Goal: Information Seeking & Learning: Learn about a topic

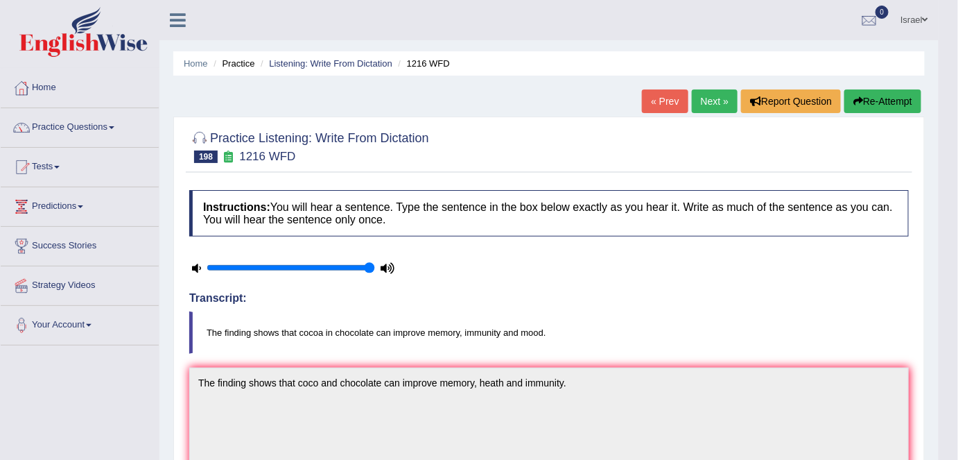
click at [72, 127] on link "Practice Questions" at bounding box center [80, 125] width 158 height 35
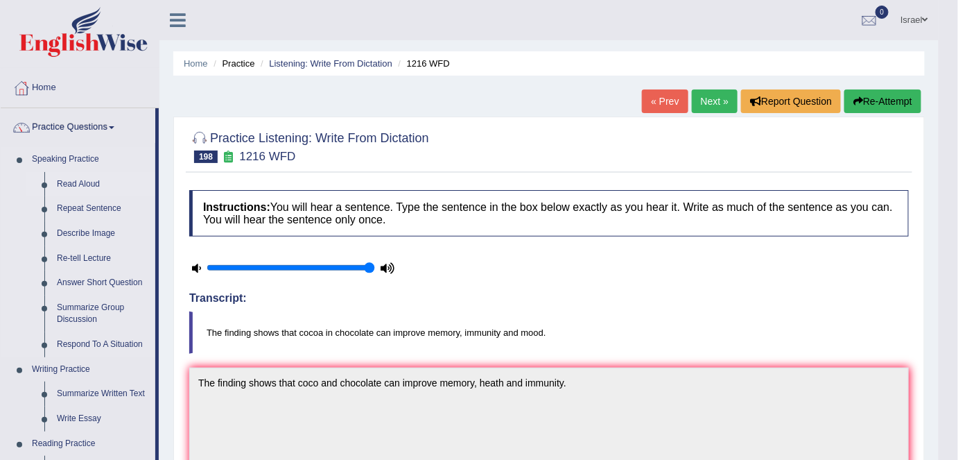
click at [77, 184] on link "Read Aloud" at bounding box center [103, 184] width 105 height 25
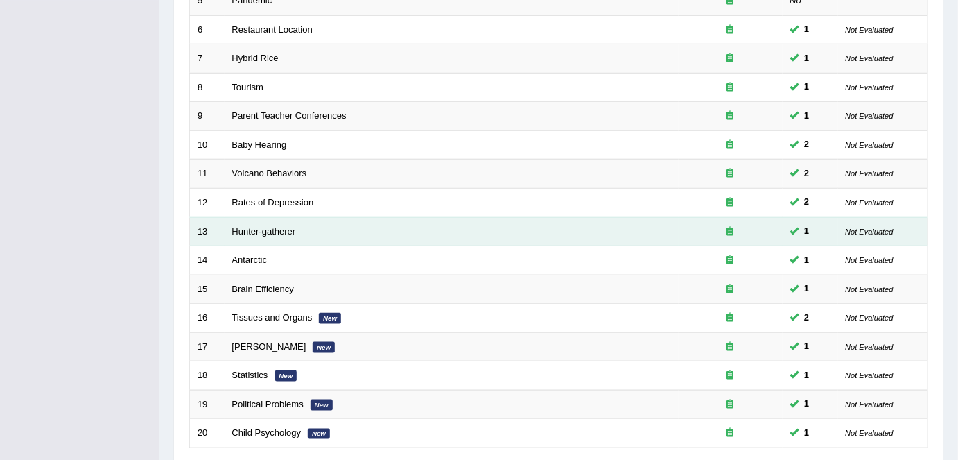
scroll to position [453, 0]
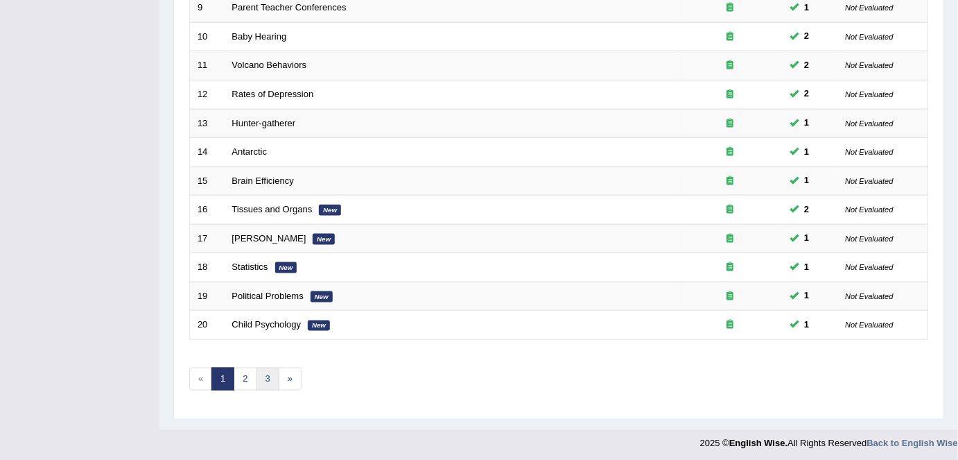
click at [261, 379] on link "3" at bounding box center [268, 379] width 23 height 23
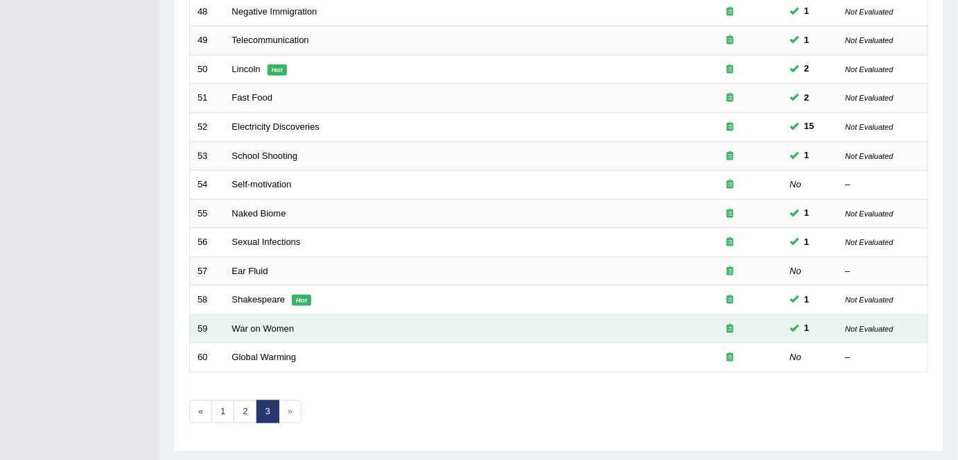
scroll to position [453, 0]
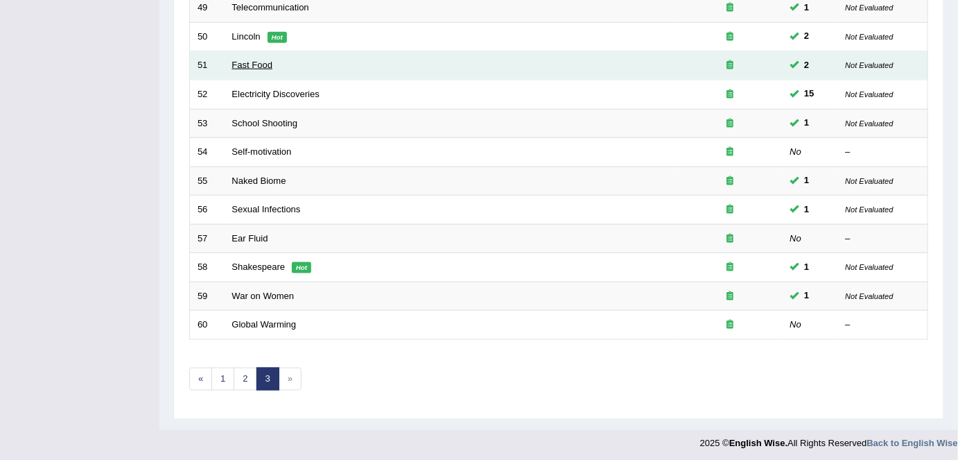
click at [259, 63] on link "Fast Food" at bounding box center [252, 65] width 41 height 10
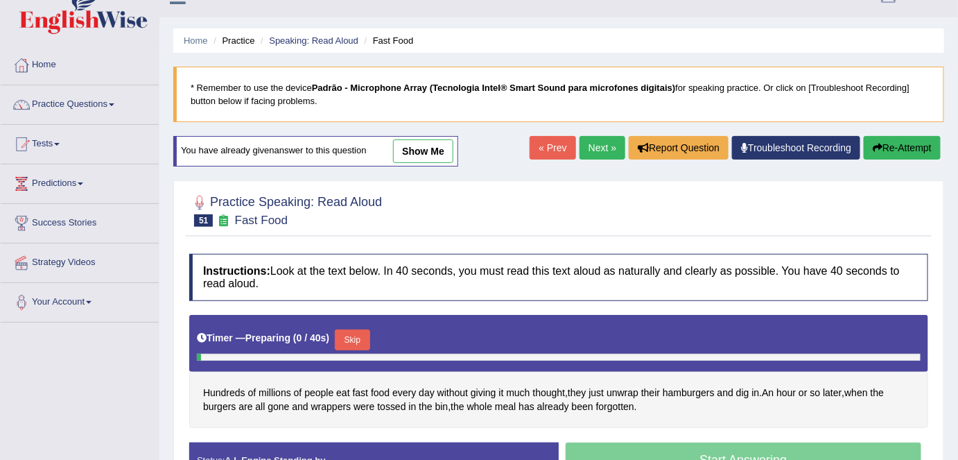
scroll to position [62, 0]
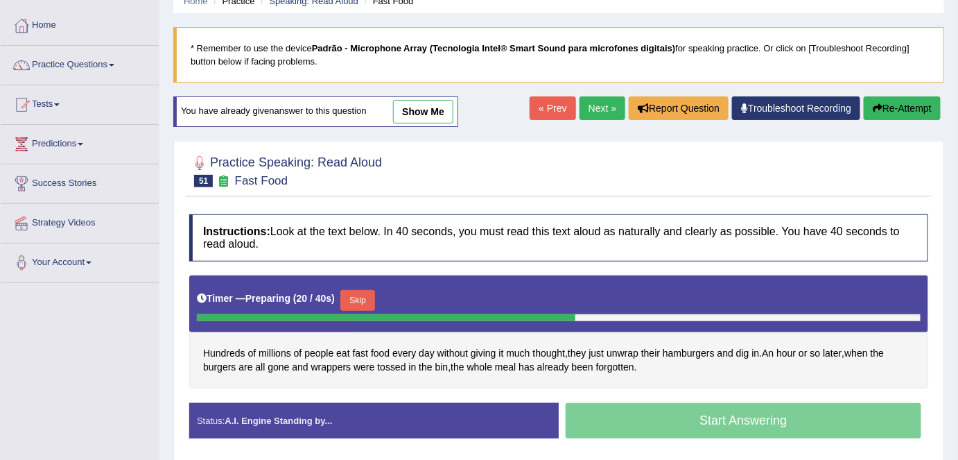
click at [361, 297] on button "Skip" at bounding box center [357, 300] width 35 height 21
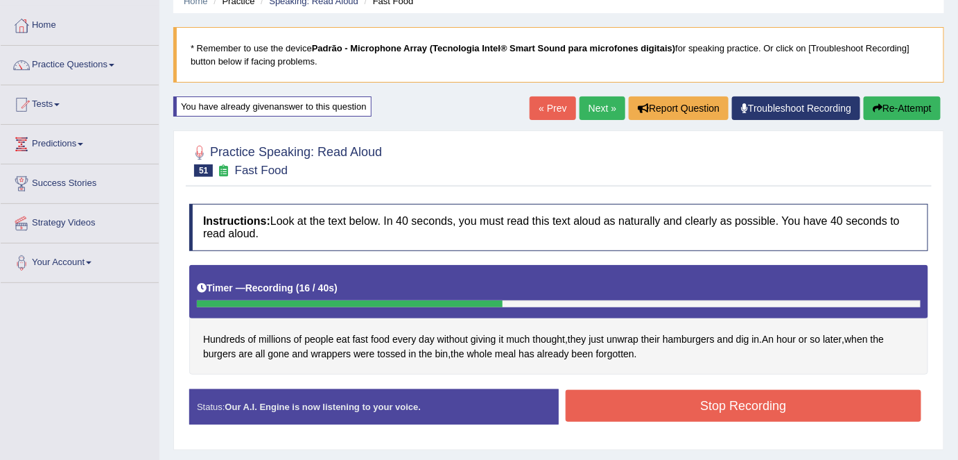
click at [647, 401] on button "Stop Recording" at bounding box center [744, 406] width 356 height 32
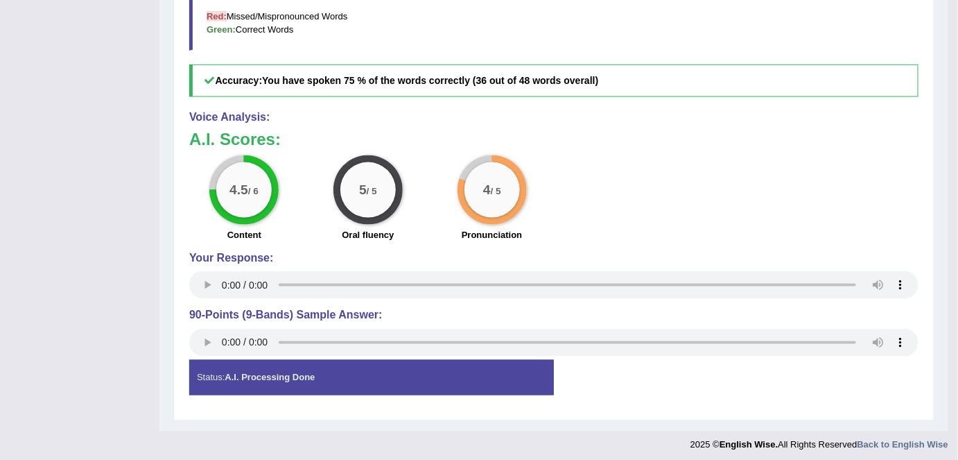
scroll to position [574, 0]
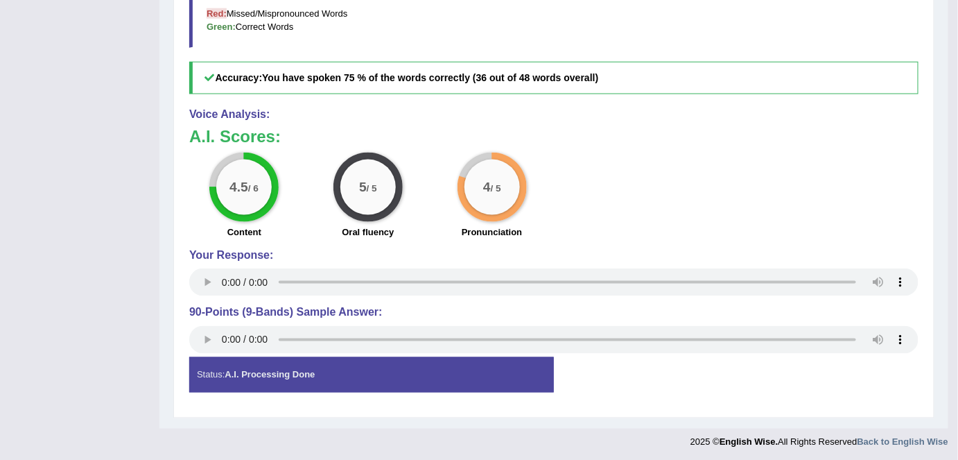
click at [656, 110] on h4 "Voice Analysis:" at bounding box center [553, 114] width 729 height 12
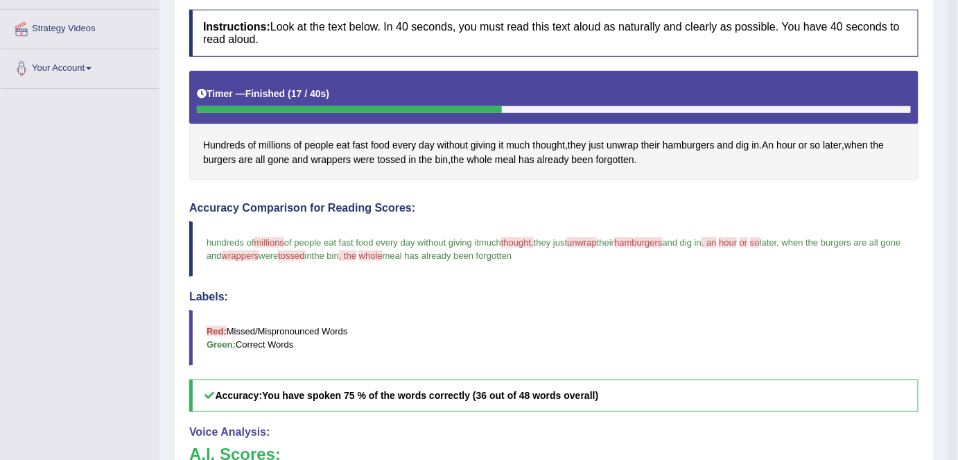
scroll to position [133, 0]
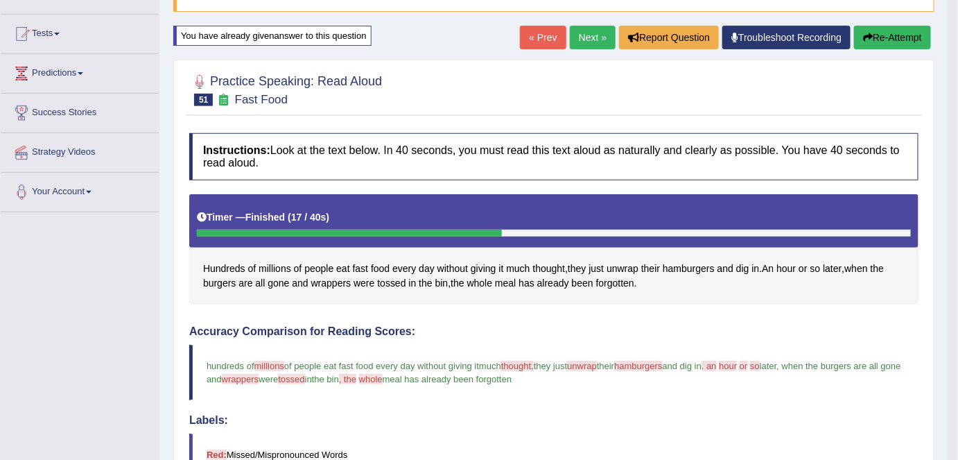
click at [590, 33] on link "Next »" at bounding box center [593, 38] width 46 height 24
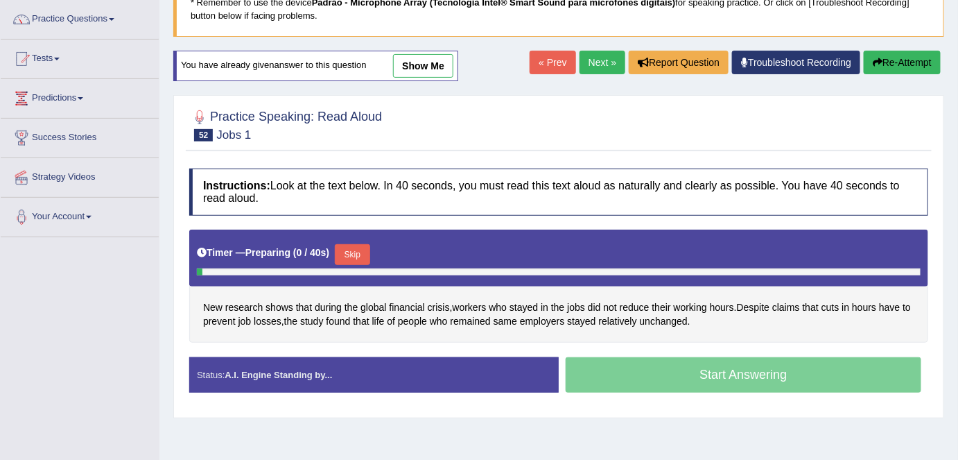
scroll to position [126, 0]
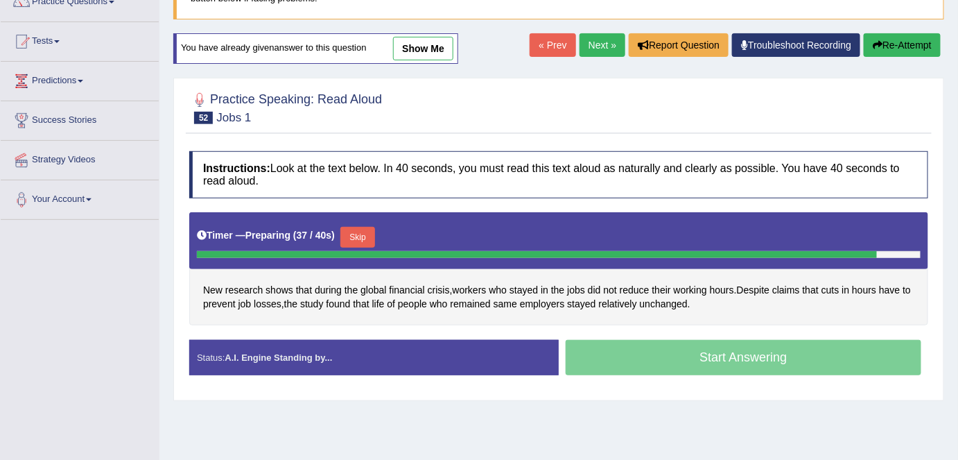
click at [361, 235] on button "Skip" at bounding box center [357, 237] width 35 height 21
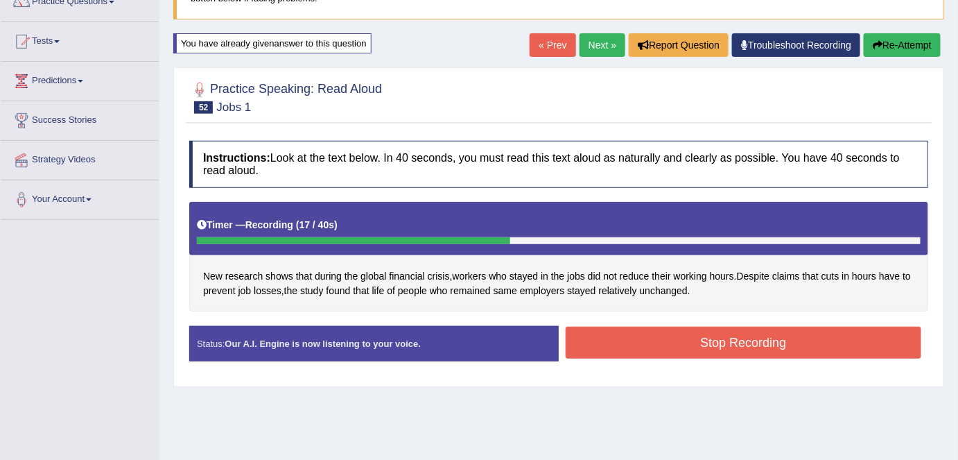
click at [657, 336] on button "Stop Recording" at bounding box center [744, 343] width 356 height 32
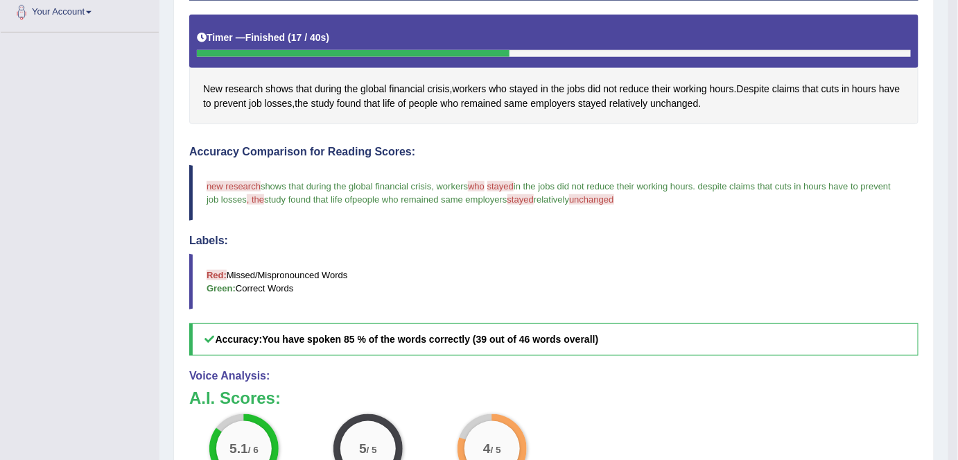
scroll to position [504, 0]
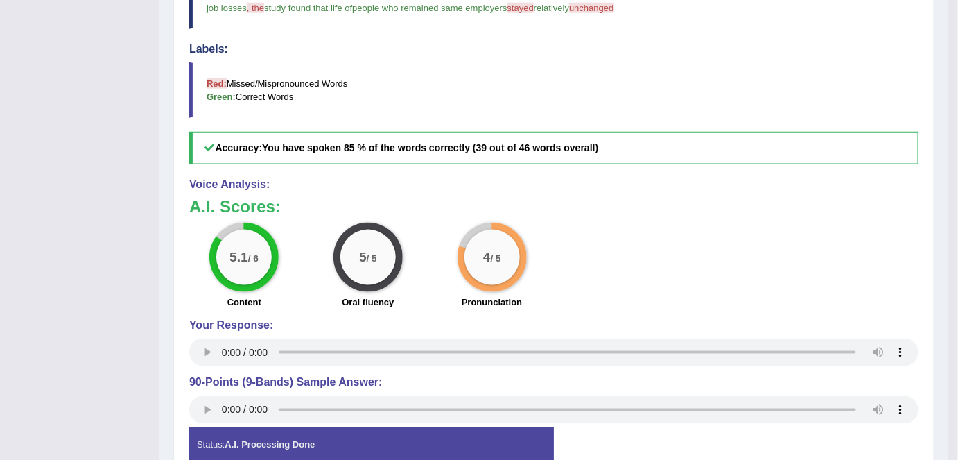
drag, startPoint x: 255, startPoint y: 259, endPoint x: 316, endPoint y: 252, distance: 61.4
click at [255, 258] on small "/ 6" at bounding box center [253, 259] width 10 height 10
click at [366, 246] on div "5 / 5" at bounding box center [367, 257] width 55 height 55
click at [483, 250] on big "4" at bounding box center [487, 257] width 8 height 15
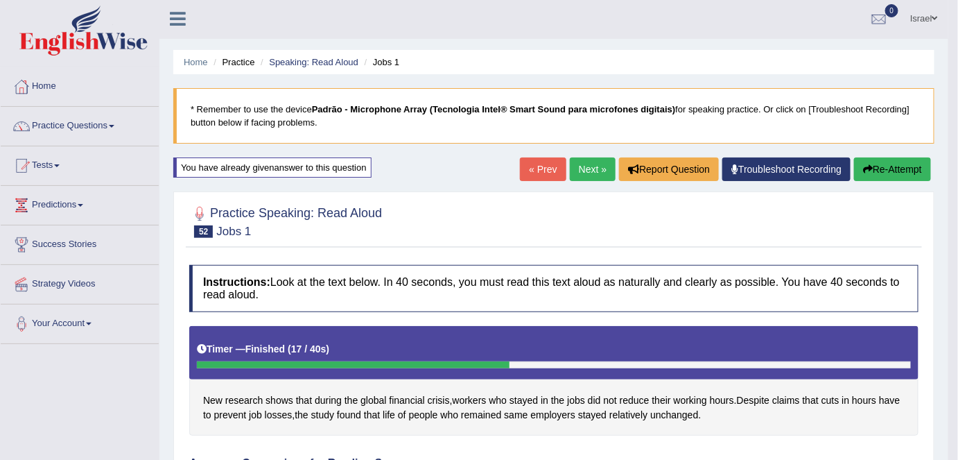
scroll to position [0, 0]
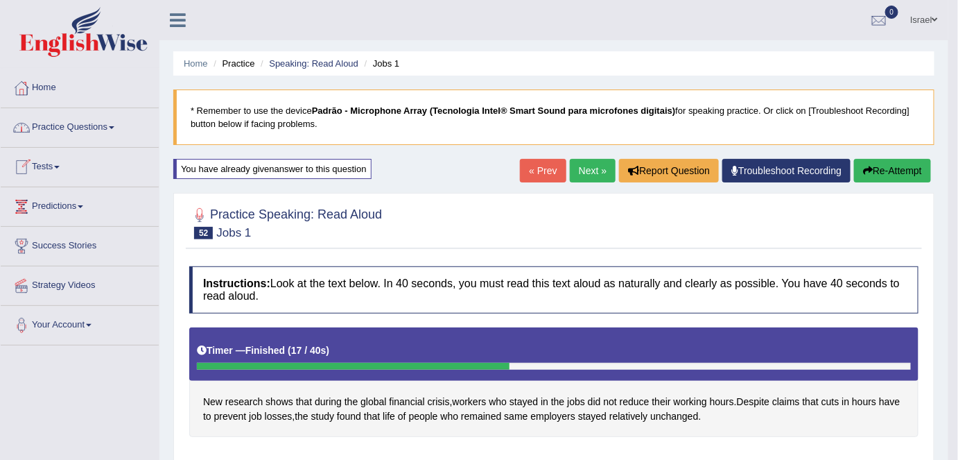
click at [74, 132] on link "Practice Questions" at bounding box center [80, 125] width 158 height 35
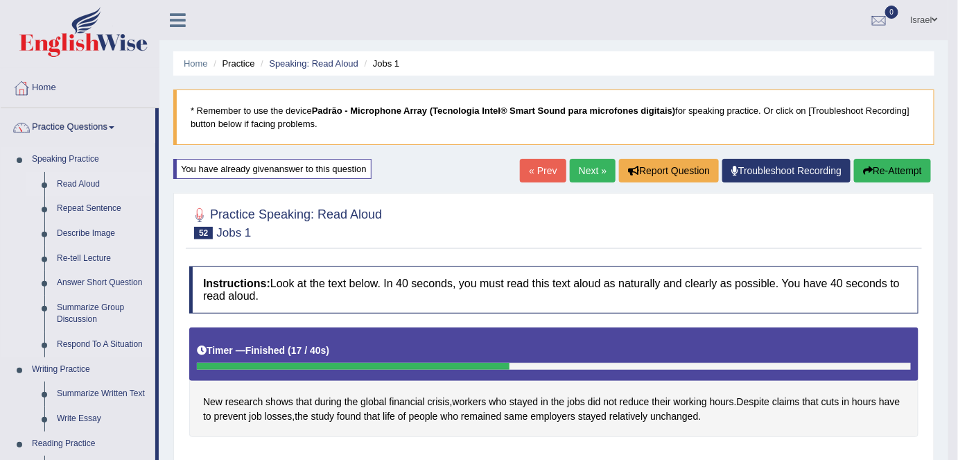
click at [92, 178] on link "Read Aloud" at bounding box center [103, 184] width 105 height 25
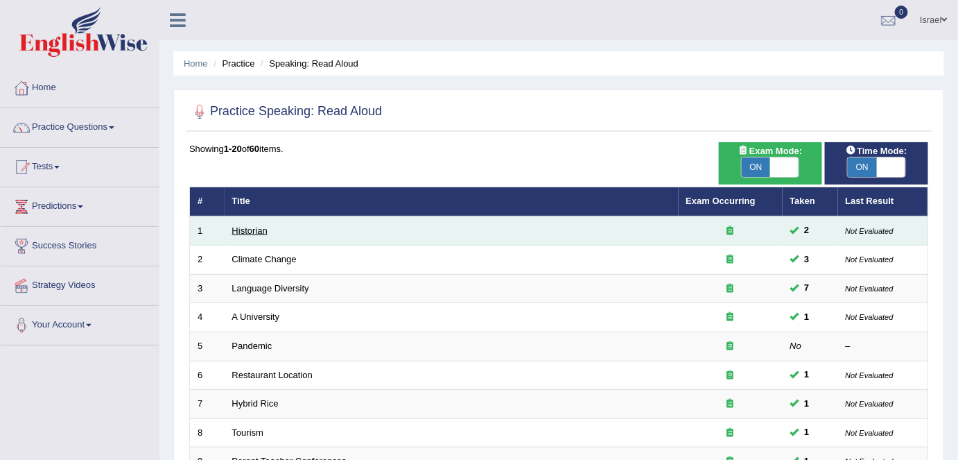
click at [257, 227] on link "Historian" at bounding box center [249, 230] width 35 height 10
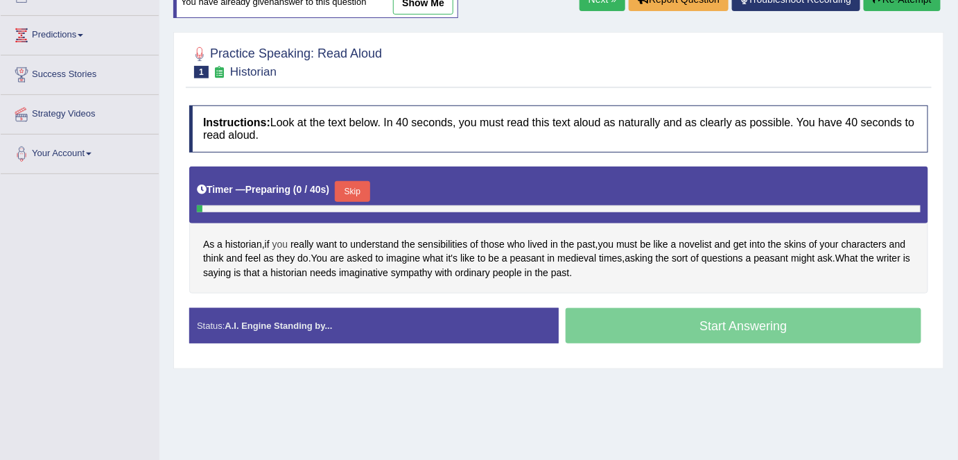
scroll to position [189, 0]
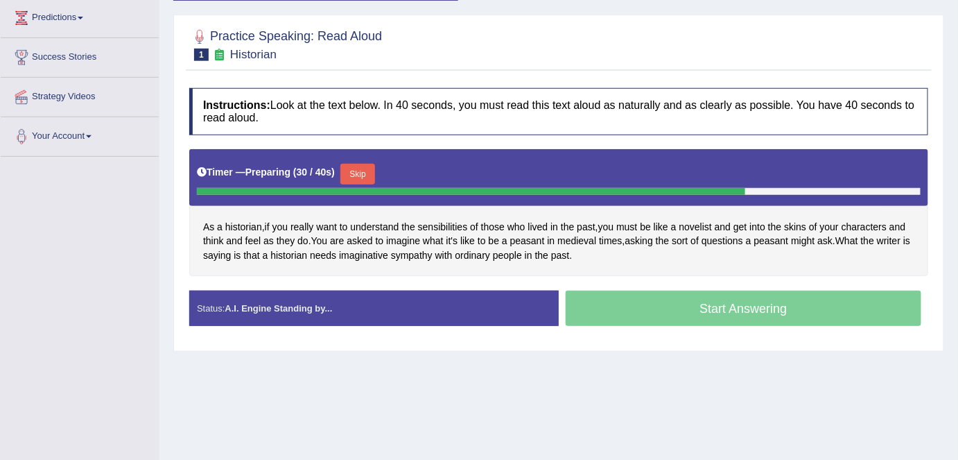
click at [358, 169] on button "Skip" at bounding box center [357, 174] width 35 height 21
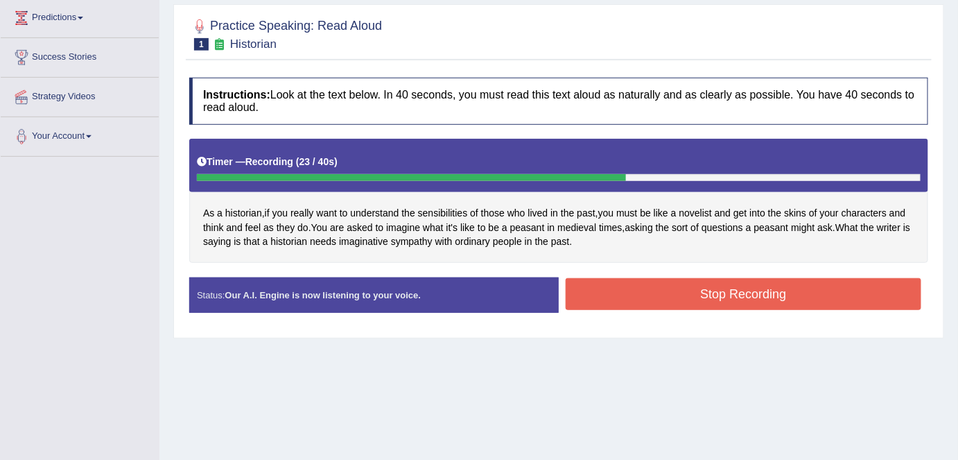
click at [635, 281] on button "Stop Recording" at bounding box center [744, 294] width 356 height 32
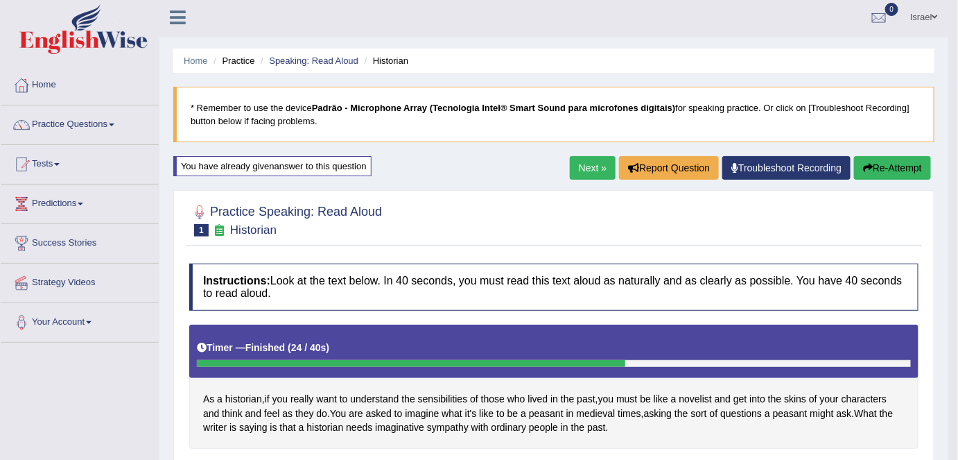
scroll to position [0, 0]
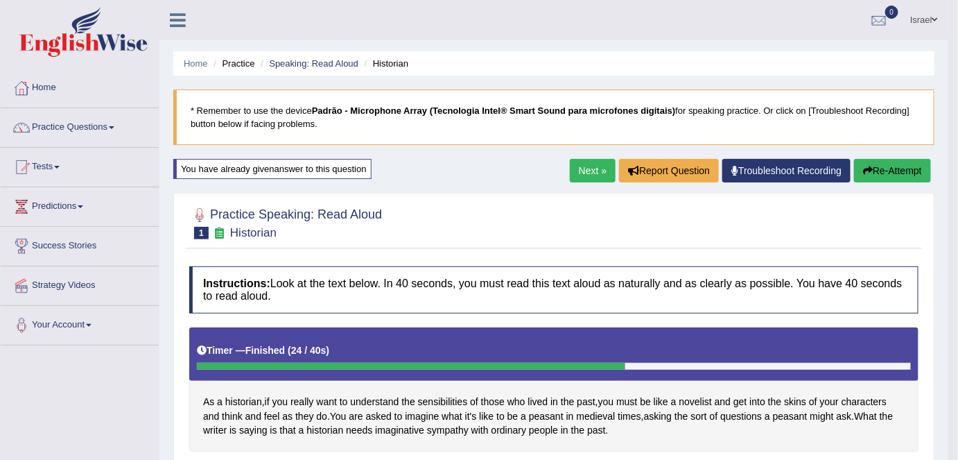
click at [591, 166] on link "Next »" at bounding box center [593, 171] width 46 height 24
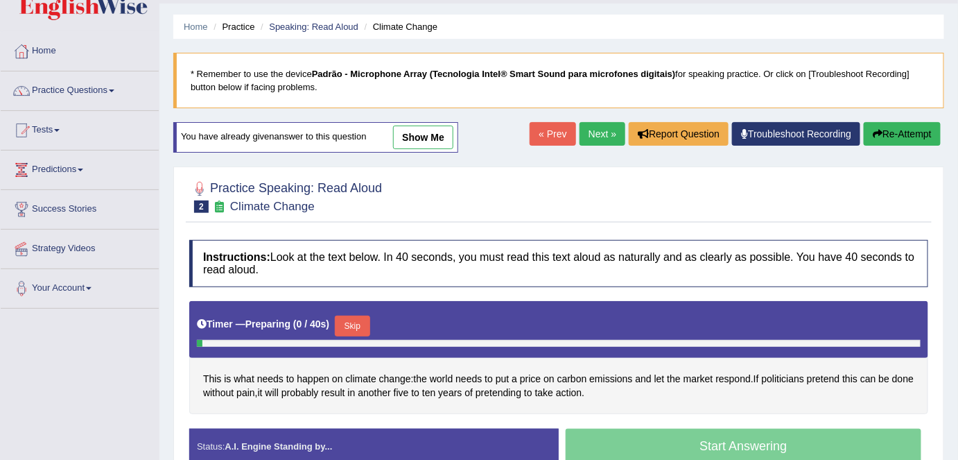
scroll to position [189, 0]
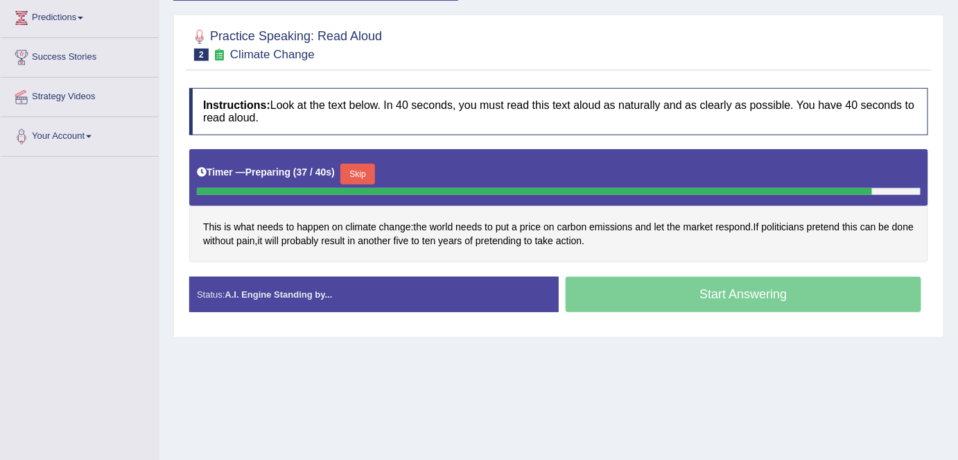
click at [366, 168] on button "Skip" at bounding box center [357, 174] width 35 height 21
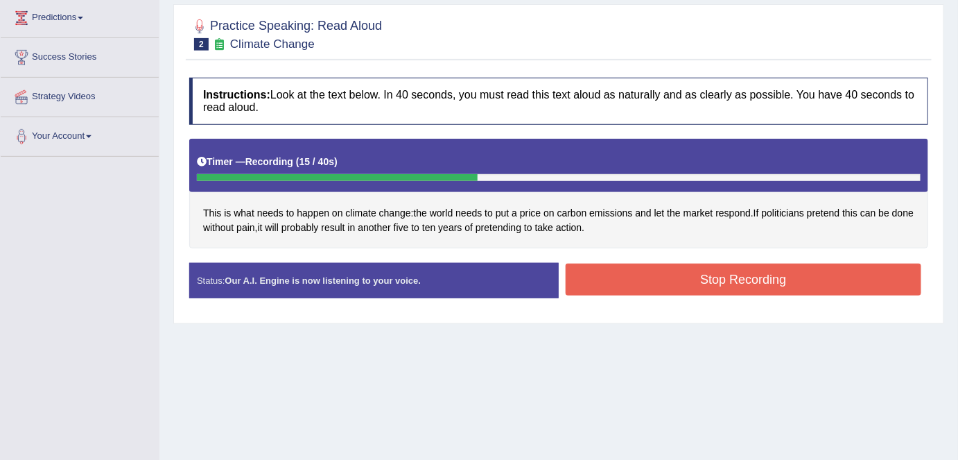
click at [634, 273] on button "Stop Recording" at bounding box center [744, 279] width 356 height 32
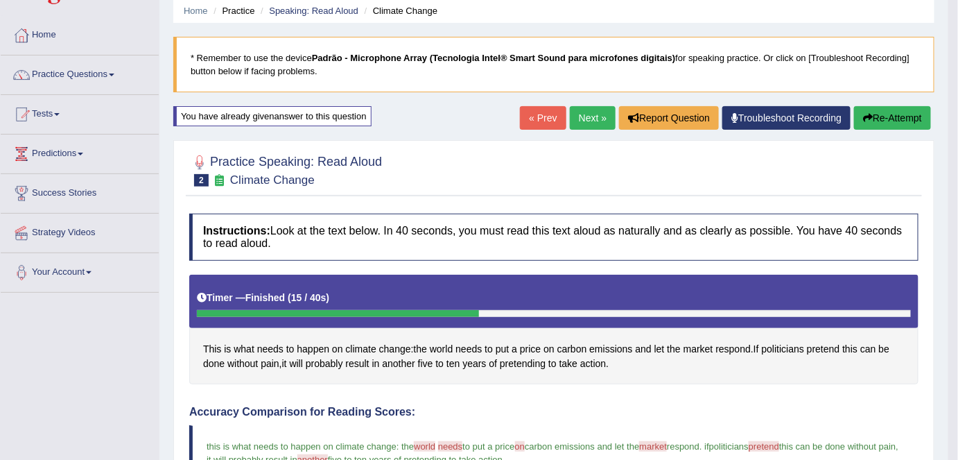
scroll to position [0, 0]
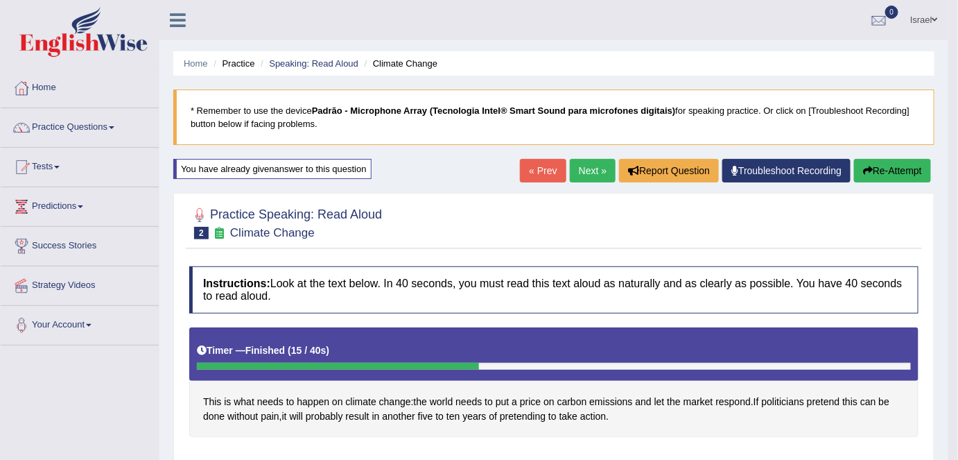
click at [589, 168] on link "Next »" at bounding box center [593, 171] width 46 height 24
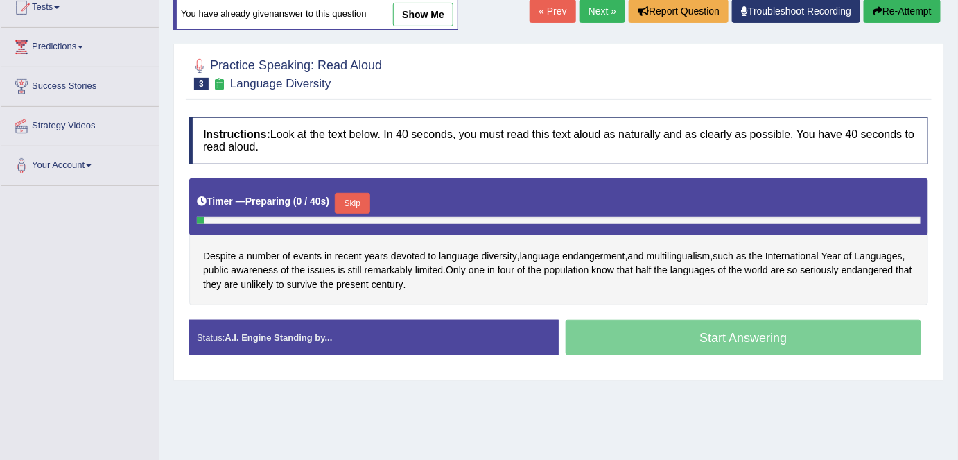
scroll to position [189, 0]
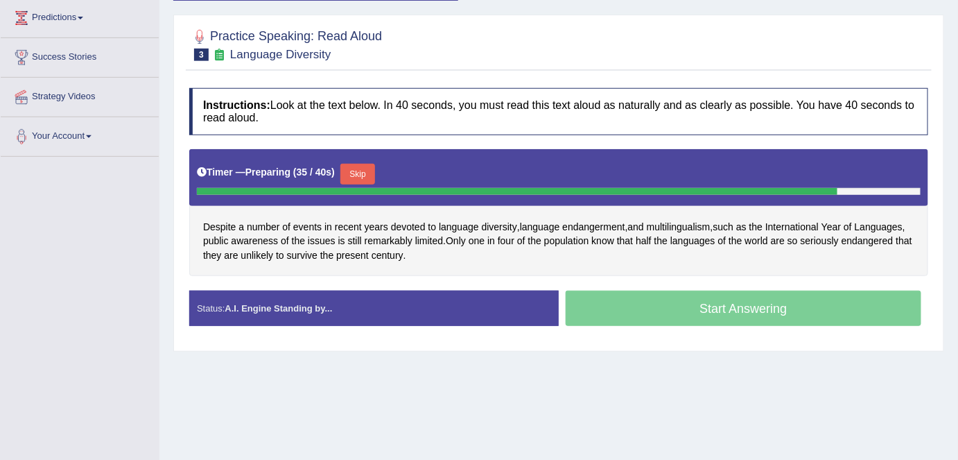
click at [362, 168] on button "Skip" at bounding box center [357, 174] width 35 height 21
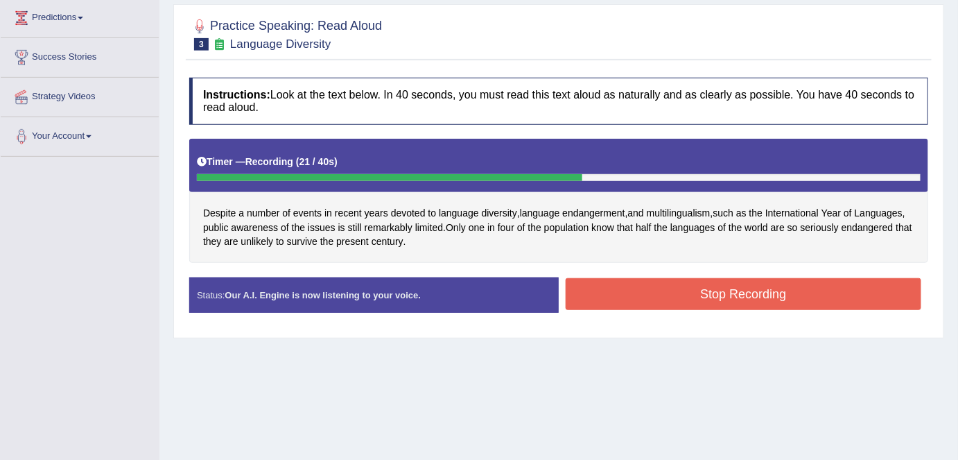
click at [635, 283] on button "Stop Recording" at bounding box center [744, 294] width 356 height 32
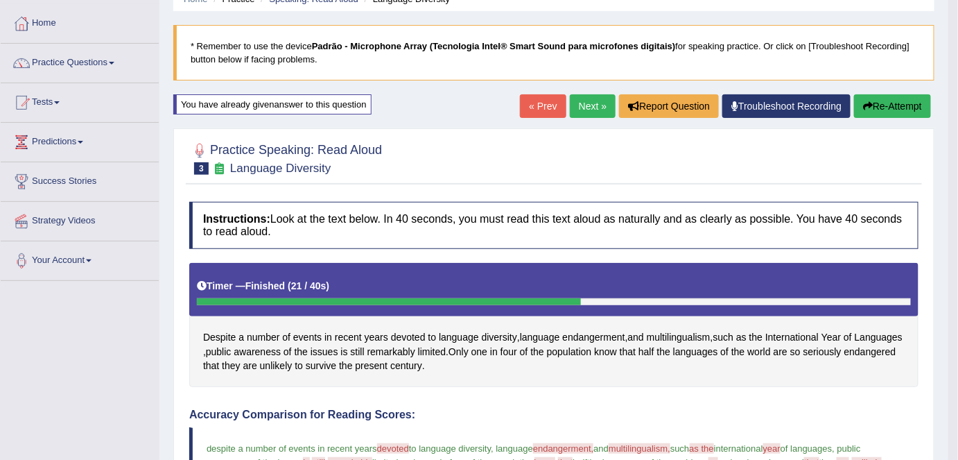
scroll to position [62, 0]
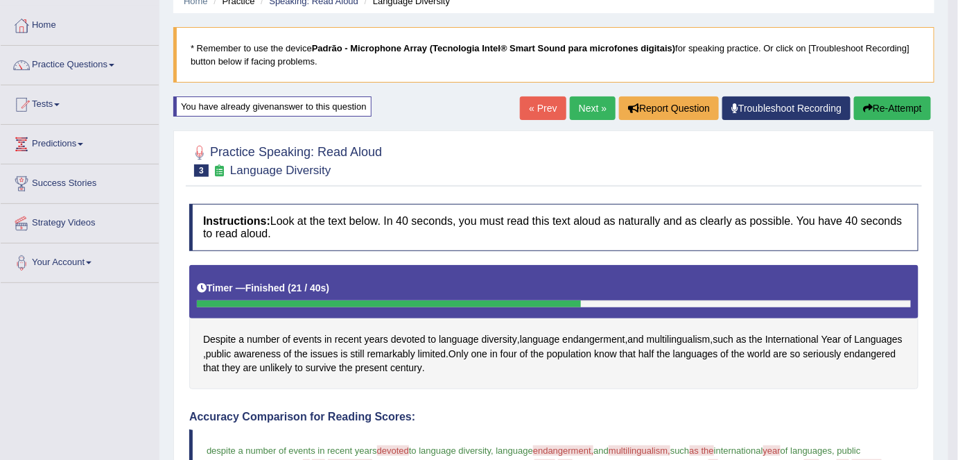
click at [597, 101] on link "Next »" at bounding box center [593, 108] width 46 height 24
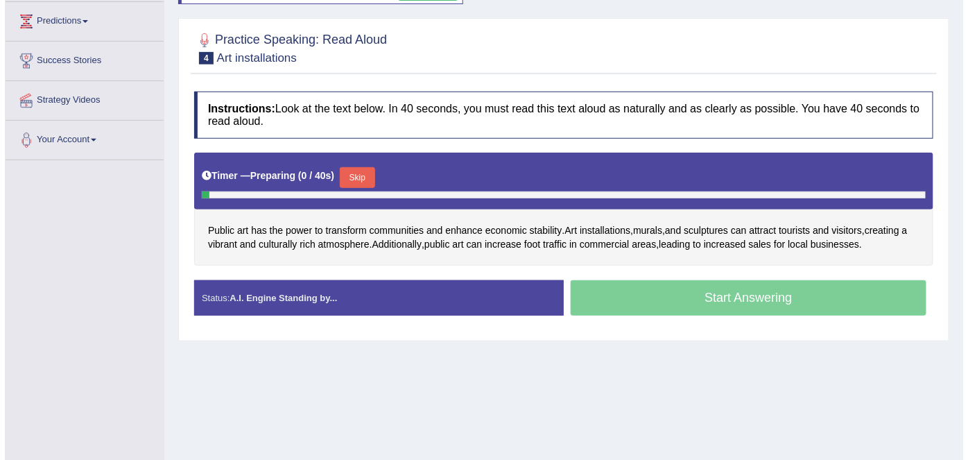
scroll to position [189, 0]
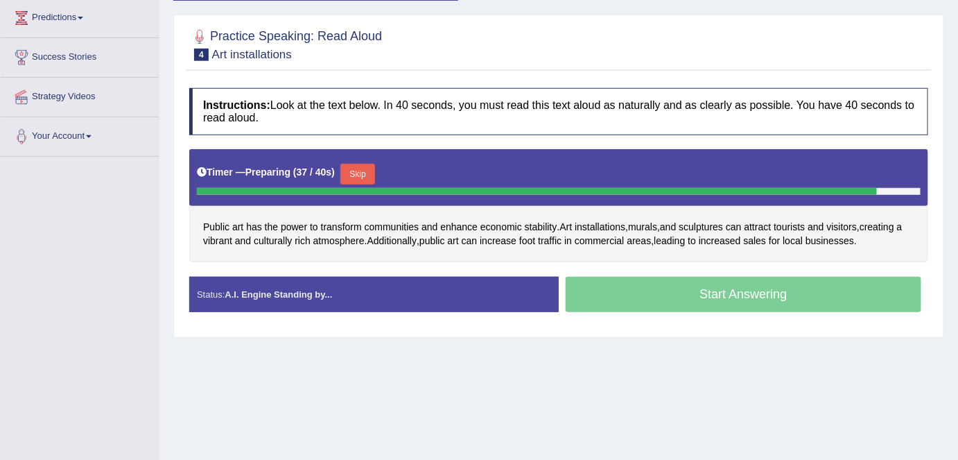
click at [364, 172] on button "Skip" at bounding box center [357, 174] width 35 height 21
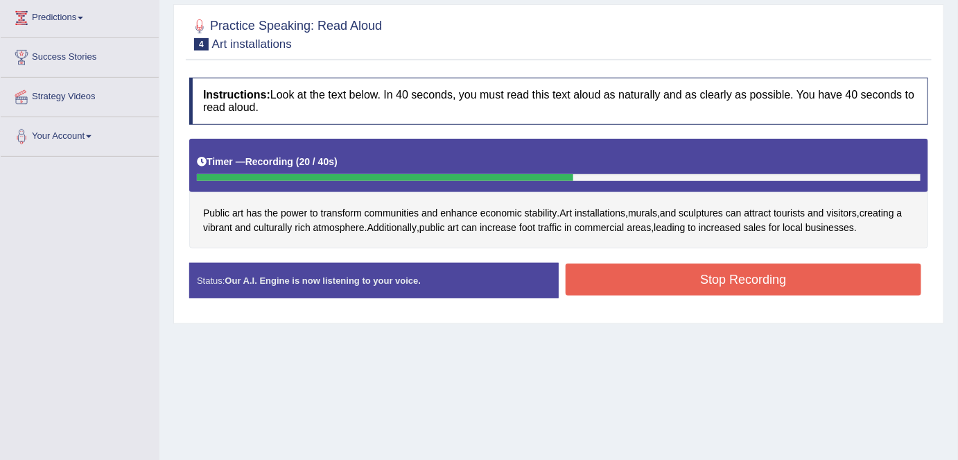
click at [700, 275] on button "Stop Recording" at bounding box center [744, 279] width 356 height 32
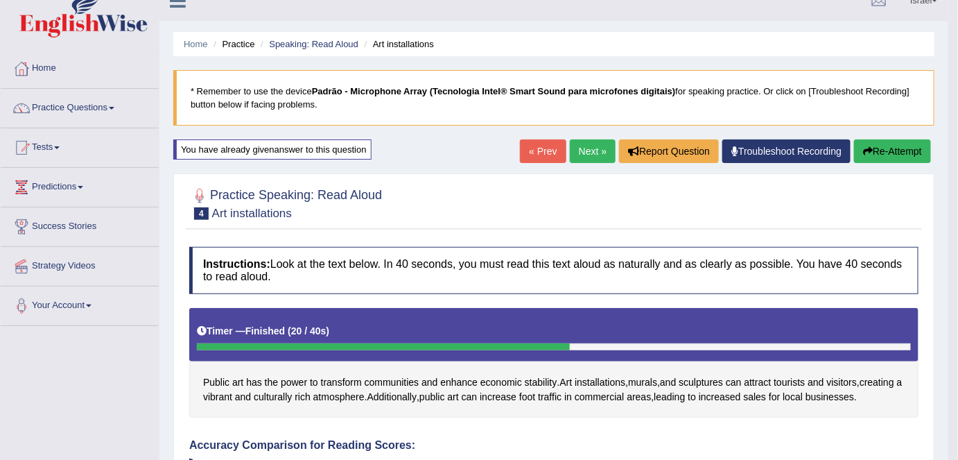
scroll to position [0, 0]
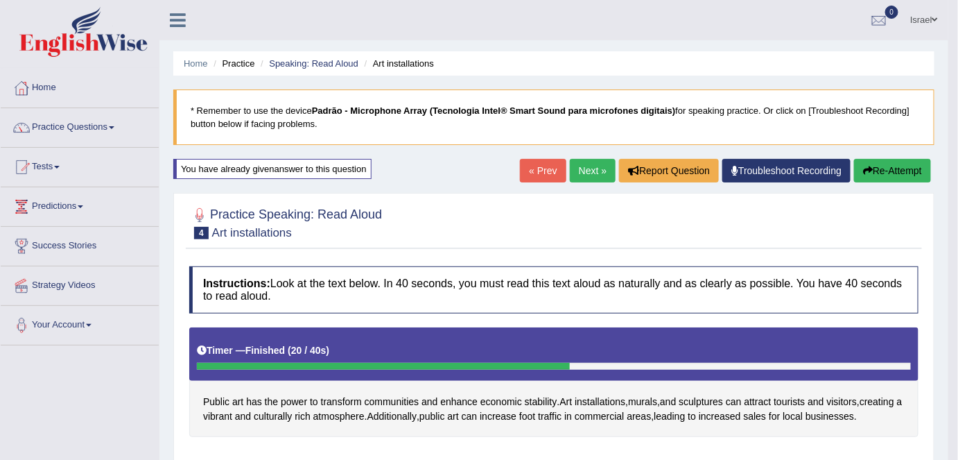
click at [893, 165] on button "Re-Attempt" at bounding box center [892, 171] width 77 height 24
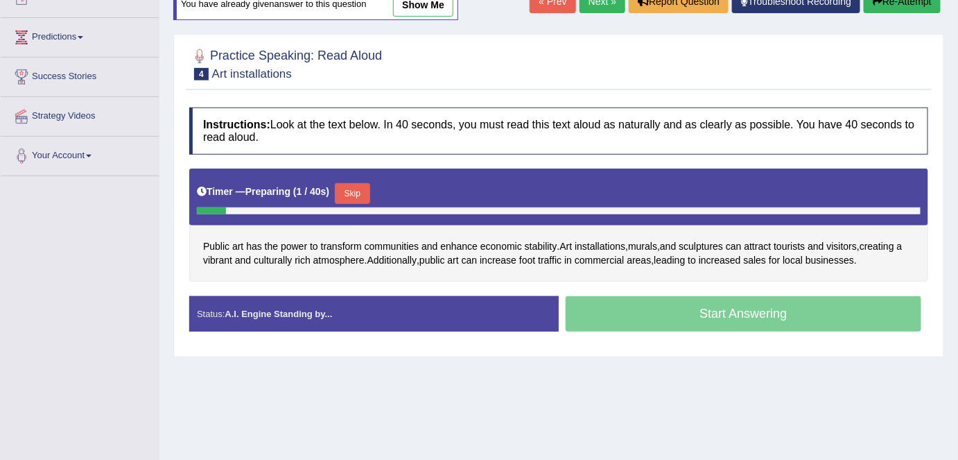
scroll to position [189, 0]
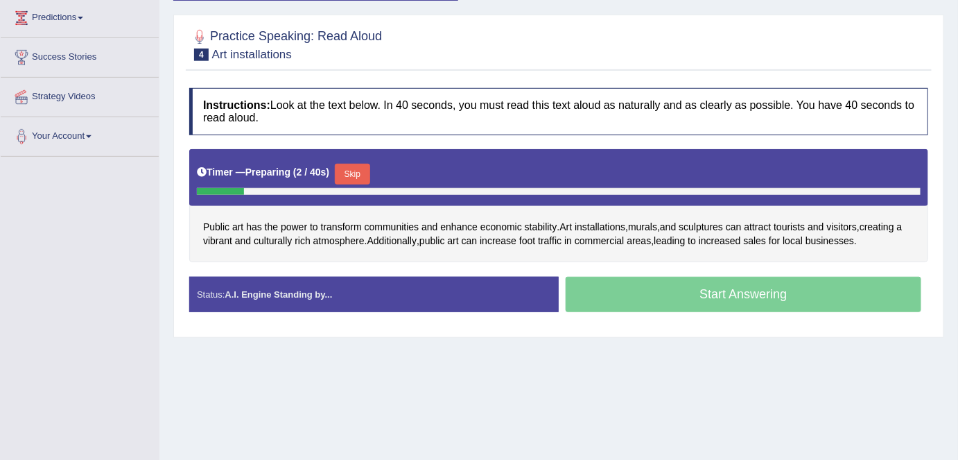
click at [361, 174] on button "Skip" at bounding box center [352, 174] width 35 height 21
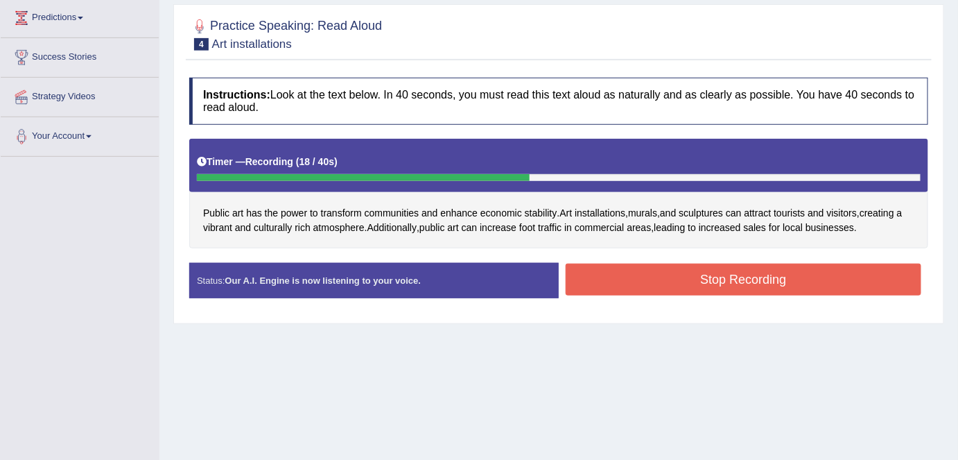
click at [652, 275] on button "Stop Recording" at bounding box center [744, 279] width 356 height 32
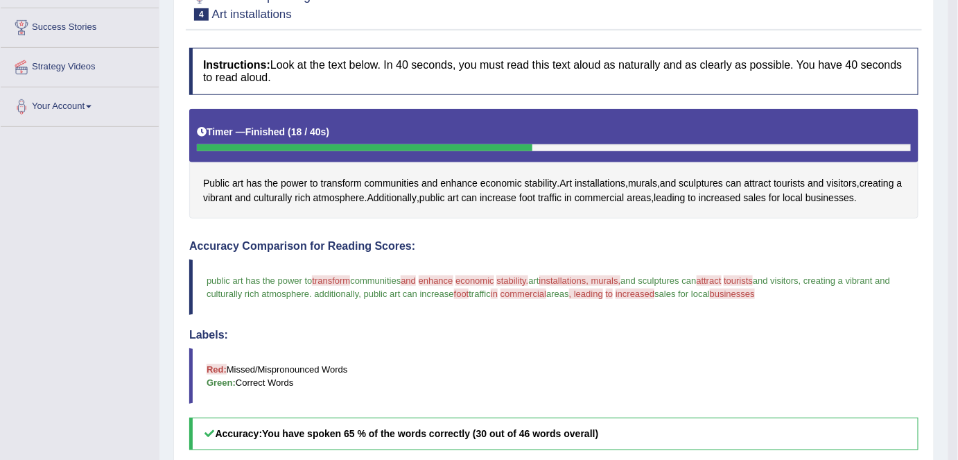
scroll to position [62, 0]
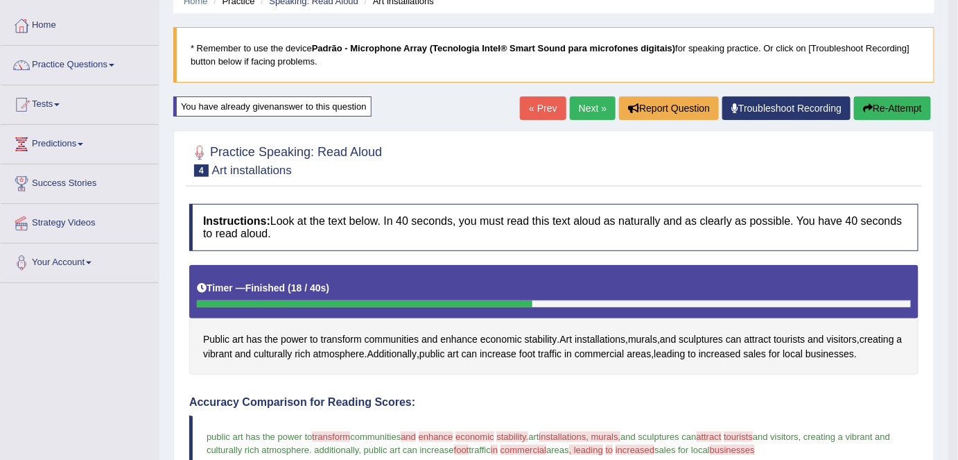
click at [888, 108] on button "Re-Attempt" at bounding box center [892, 108] width 77 height 24
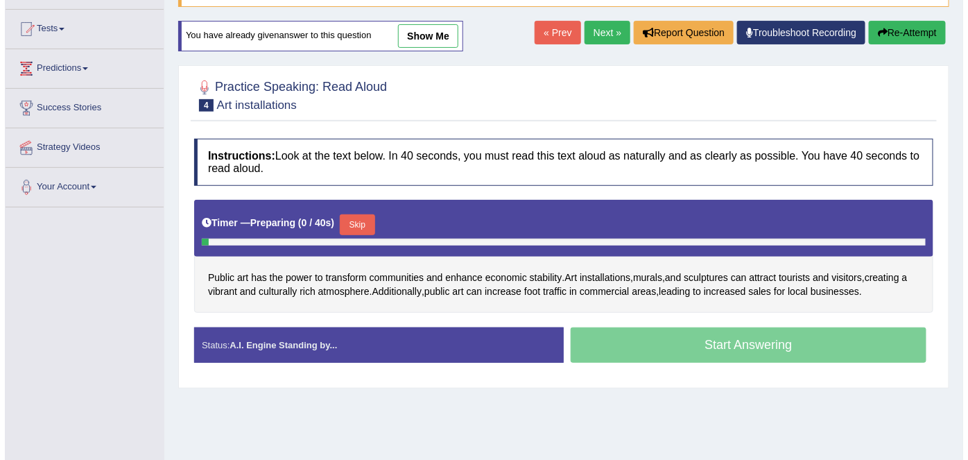
scroll to position [189, 0]
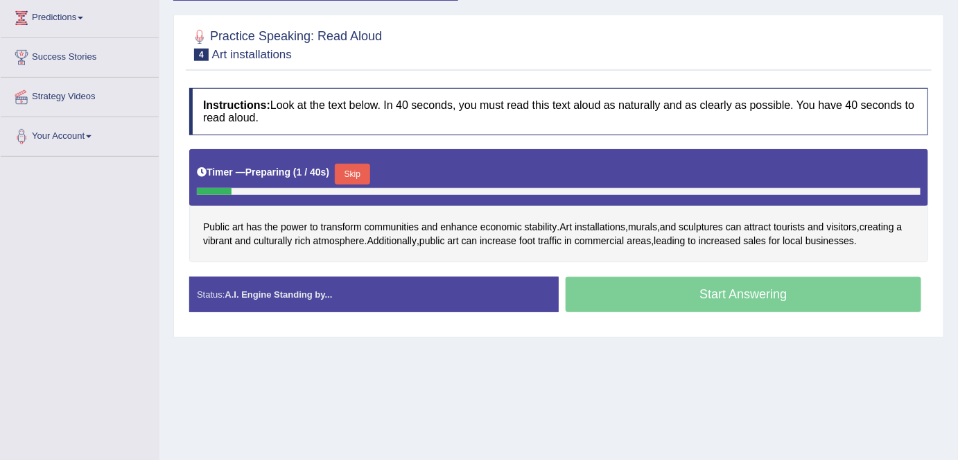
click at [354, 172] on button "Skip" at bounding box center [352, 174] width 35 height 21
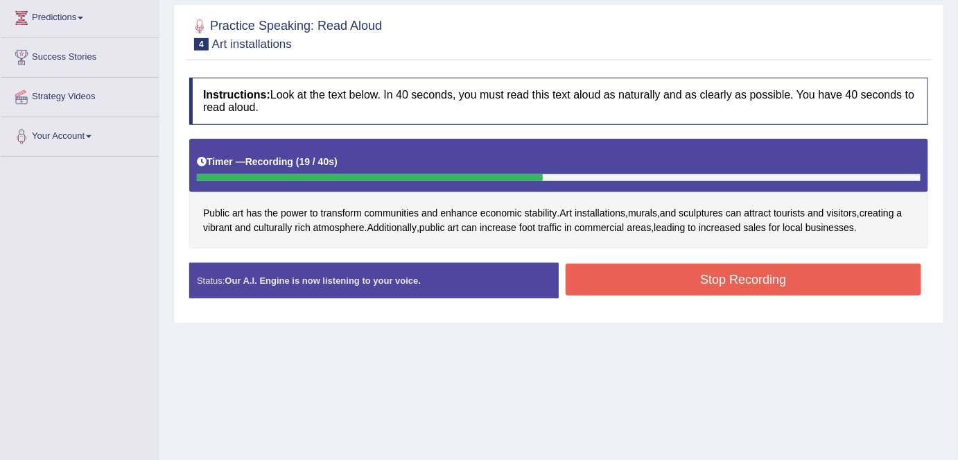
click at [678, 283] on button "Stop Recording" at bounding box center [744, 279] width 356 height 32
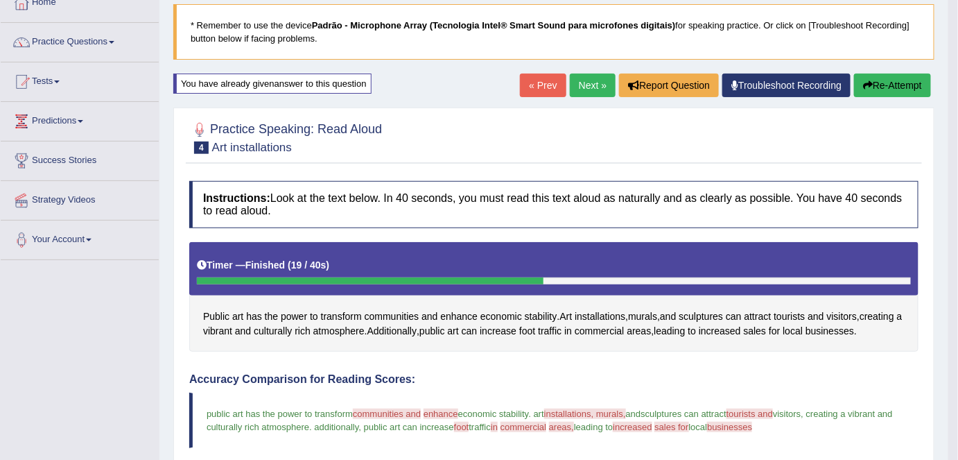
scroll to position [62, 0]
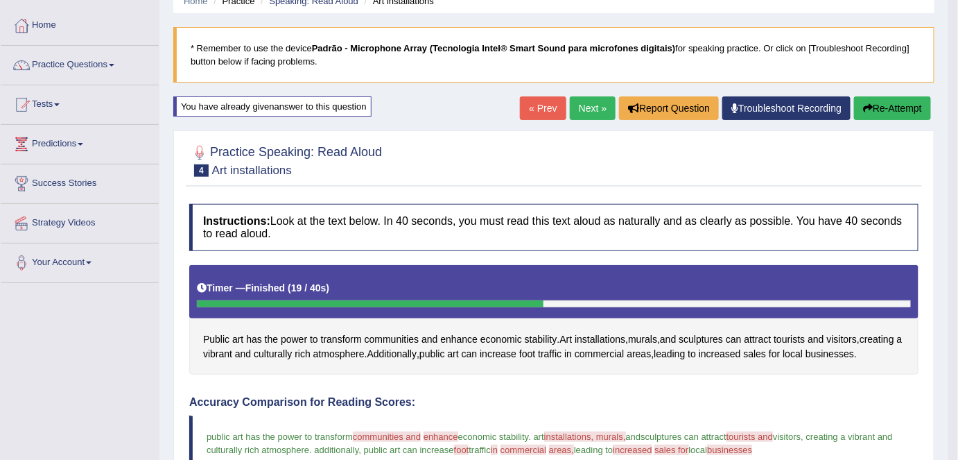
click at [871, 107] on icon "button" at bounding box center [868, 108] width 10 height 10
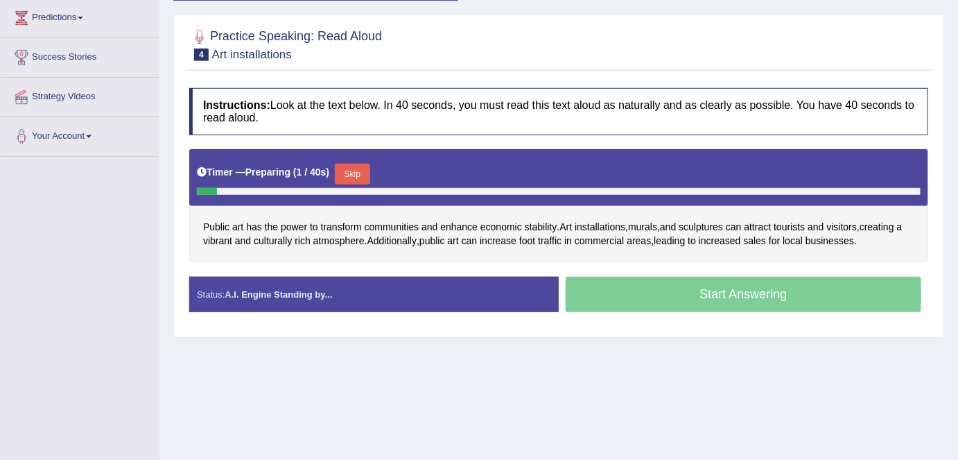
click at [354, 171] on button "Skip" at bounding box center [352, 174] width 35 height 21
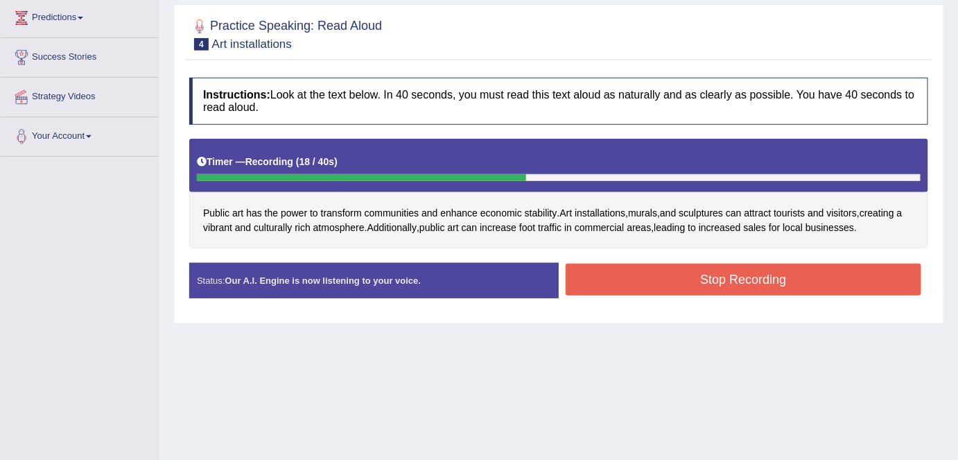
click at [681, 274] on button "Stop Recording" at bounding box center [744, 279] width 356 height 32
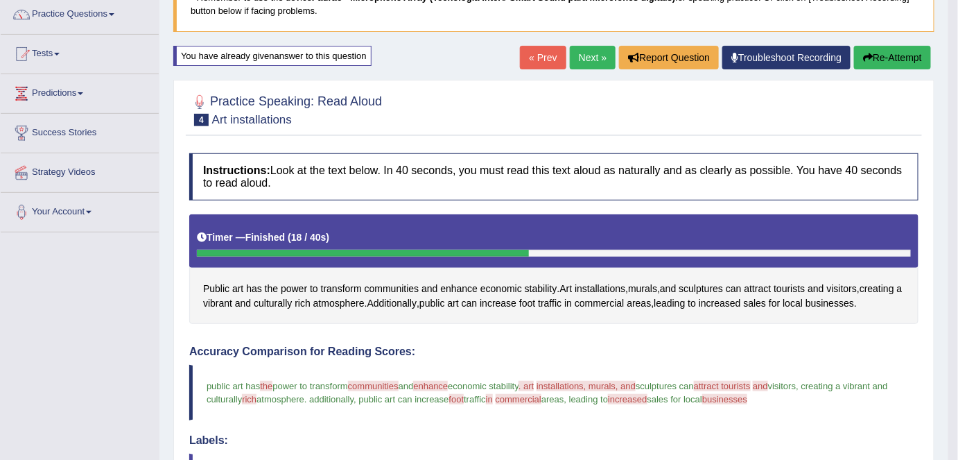
scroll to position [90, 0]
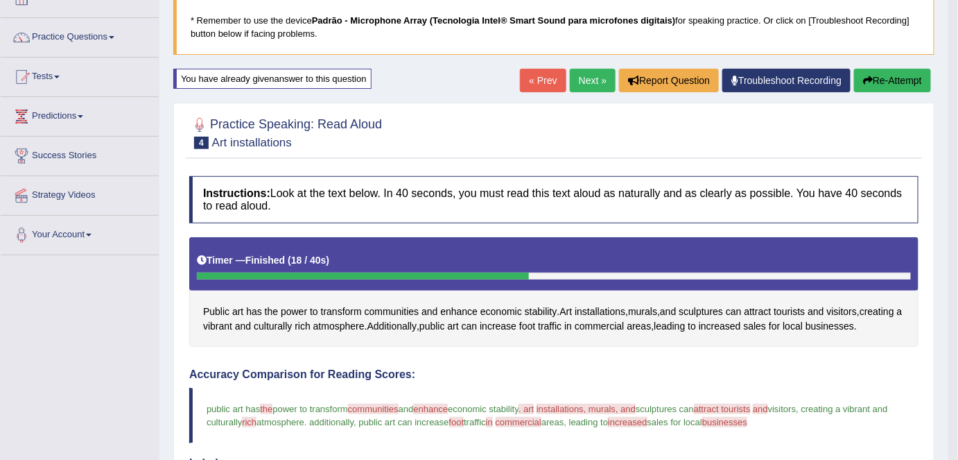
click at [591, 85] on link "Next »" at bounding box center [593, 81] width 46 height 24
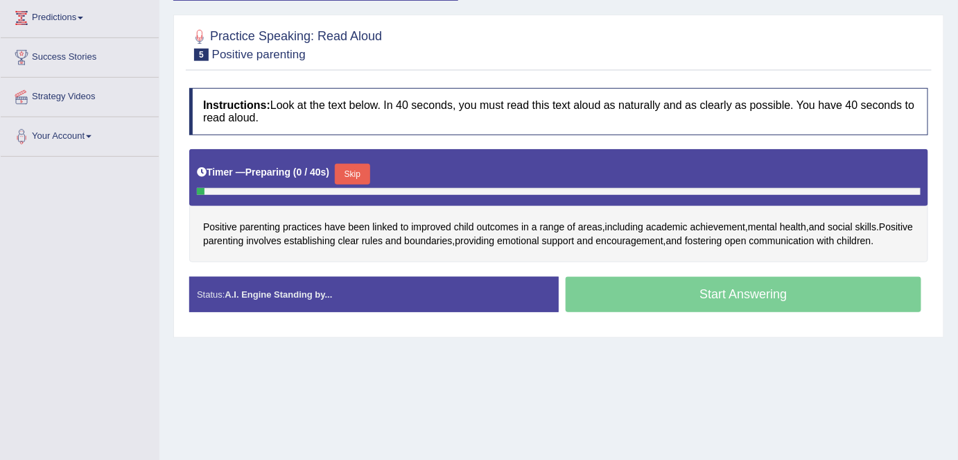
scroll to position [189, 0]
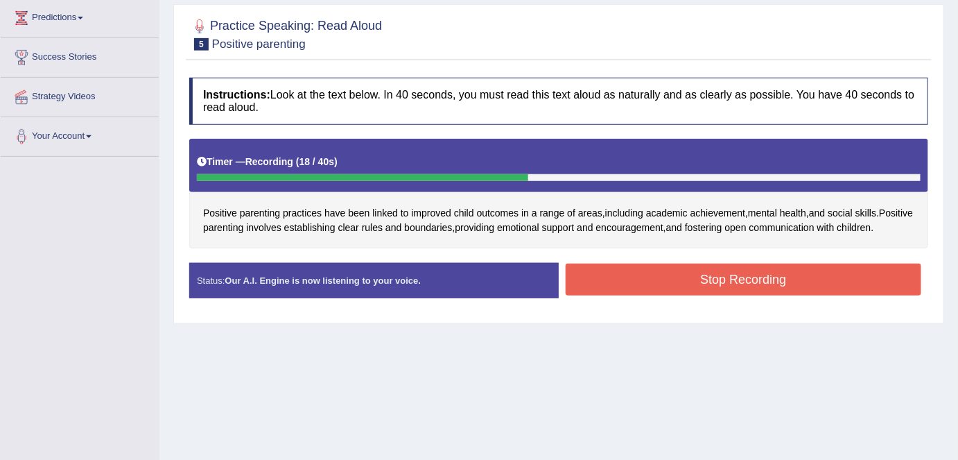
click at [652, 288] on button "Stop Recording" at bounding box center [744, 279] width 356 height 32
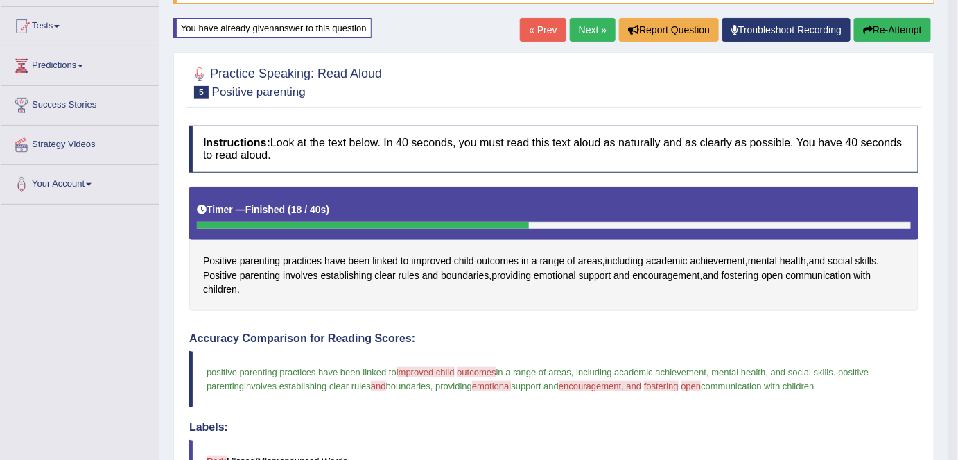
scroll to position [0, 0]
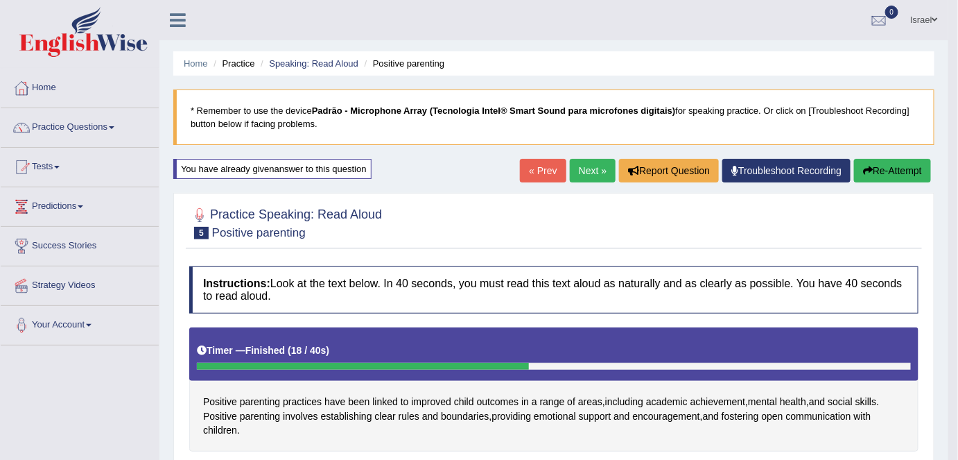
click at [589, 168] on link "Next »" at bounding box center [593, 171] width 46 height 24
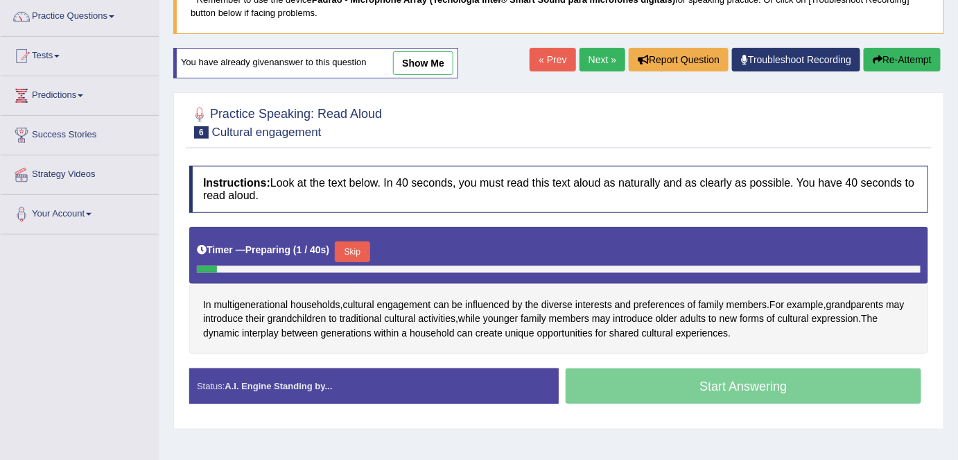
scroll to position [62, 0]
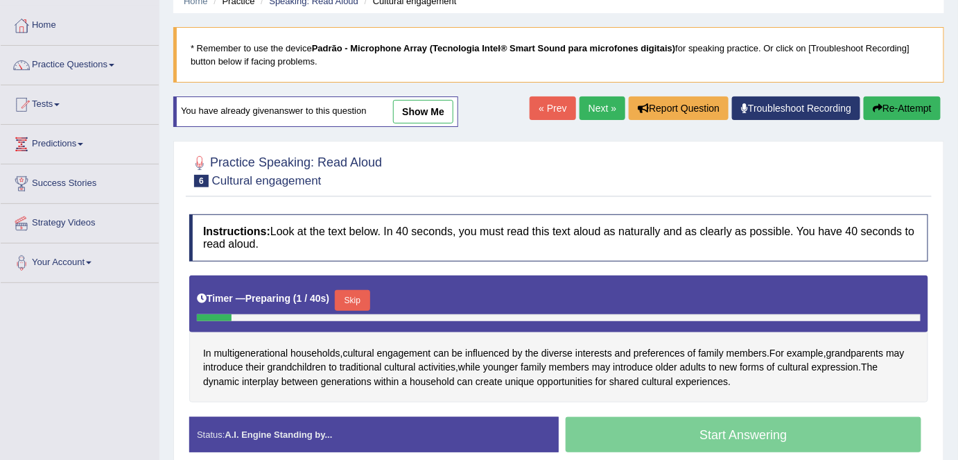
click at [556, 109] on link "« Prev" at bounding box center [553, 108] width 46 height 24
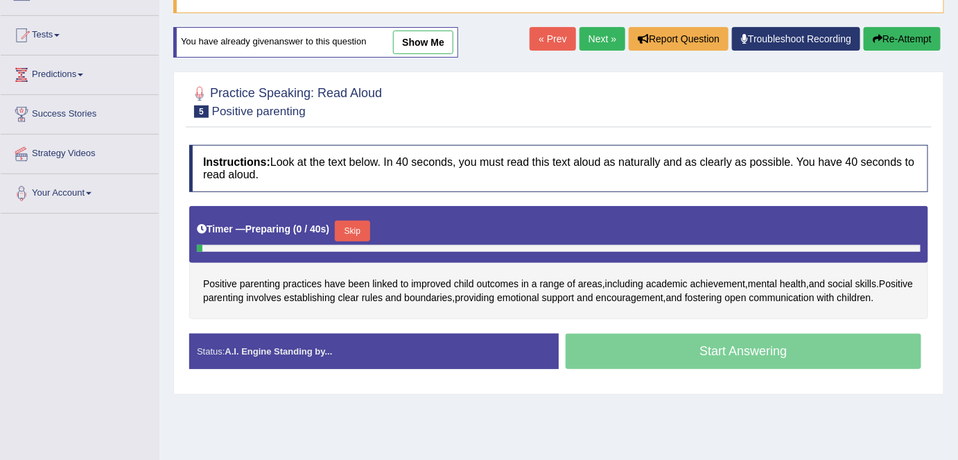
scroll to position [189, 0]
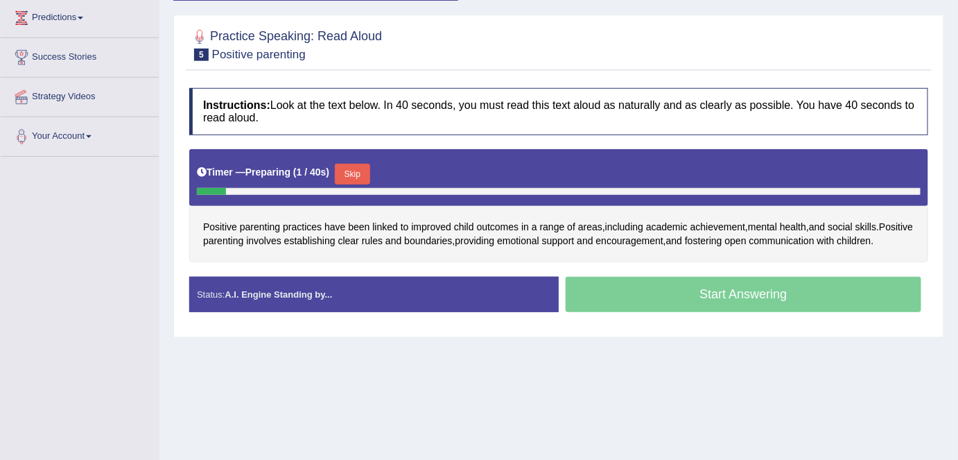
click at [355, 170] on button "Skip" at bounding box center [352, 174] width 35 height 21
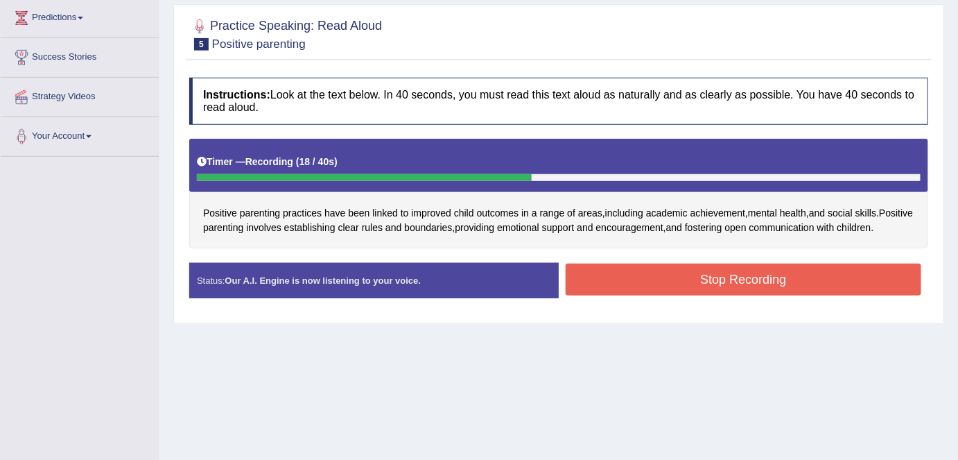
click at [684, 283] on button "Stop Recording" at bounding box center [744, 279] width 356 height 32
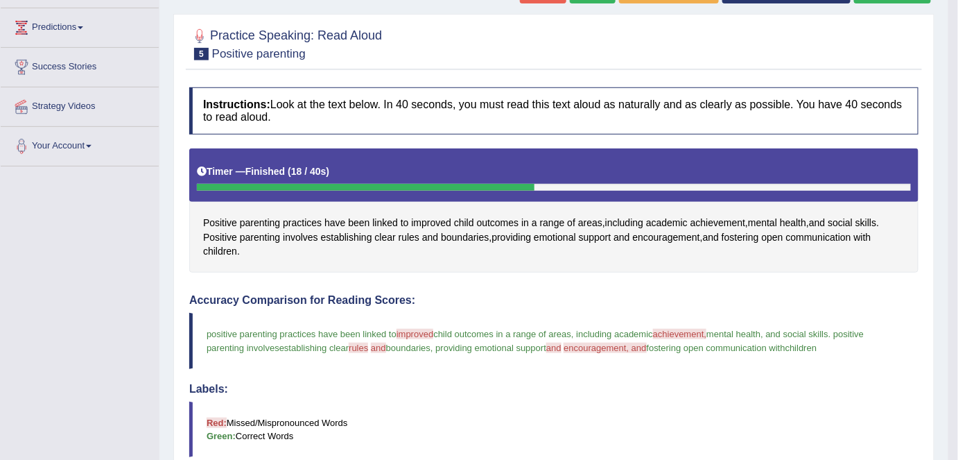
scroll to position [126, 0]
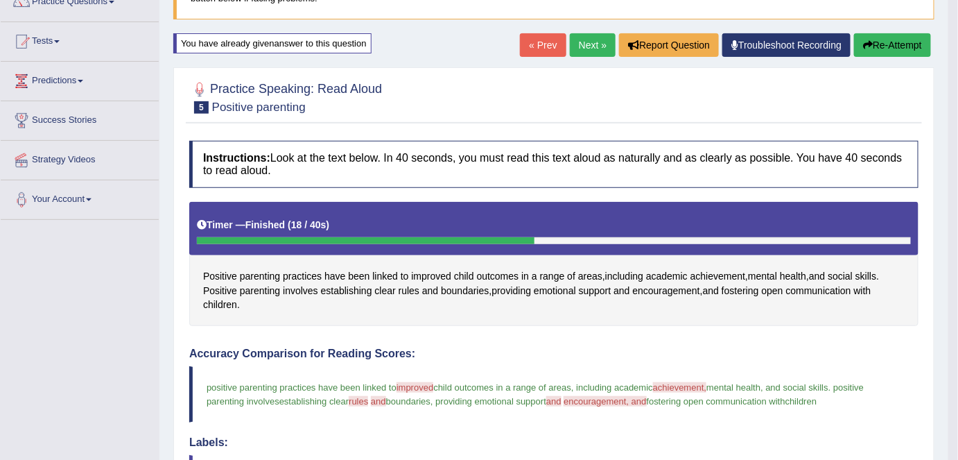
click at [877, 42] on button "Re-Attempt" at bounding box center [892, 45] width 77 height 24
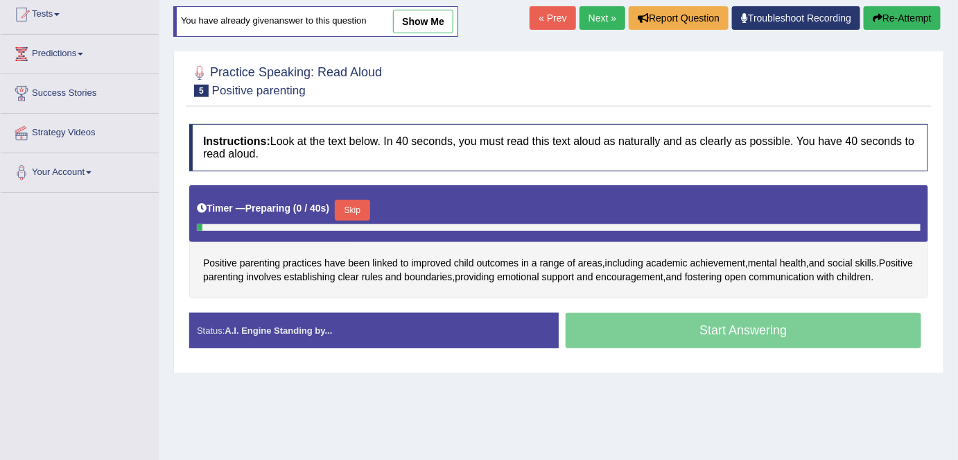
scroll to position [189, 0]
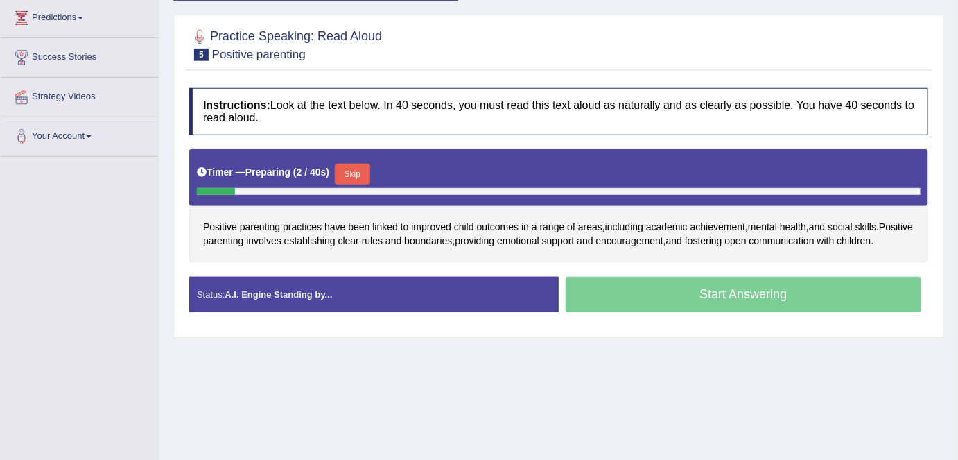
click at [359, 168] on button "Skip" at bounding box center [352, 174] width 35 height 21
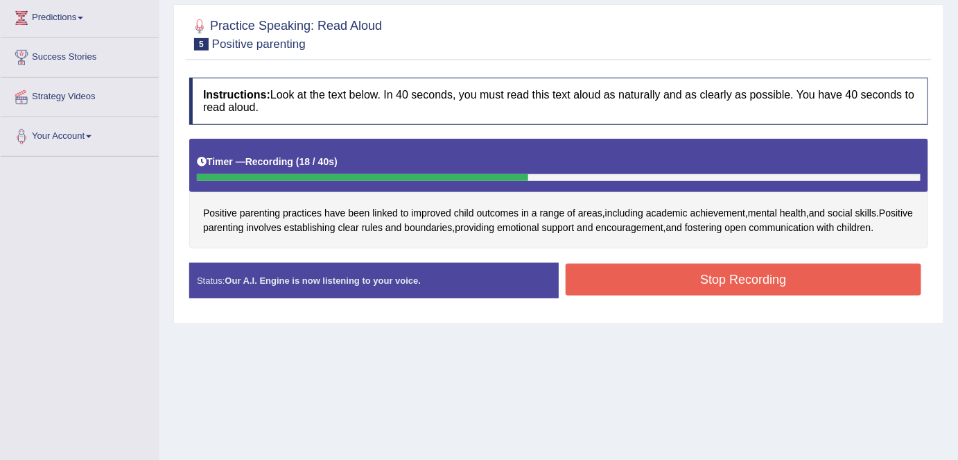
click at [598, 290] on button "Stop Recording" at bounding box center [744, 279] width 356 height 32
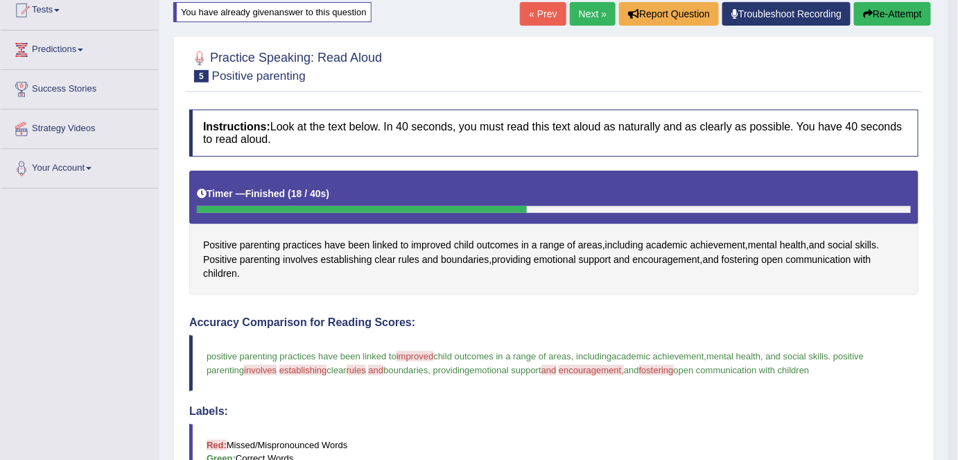
scroll to position [126, 0]
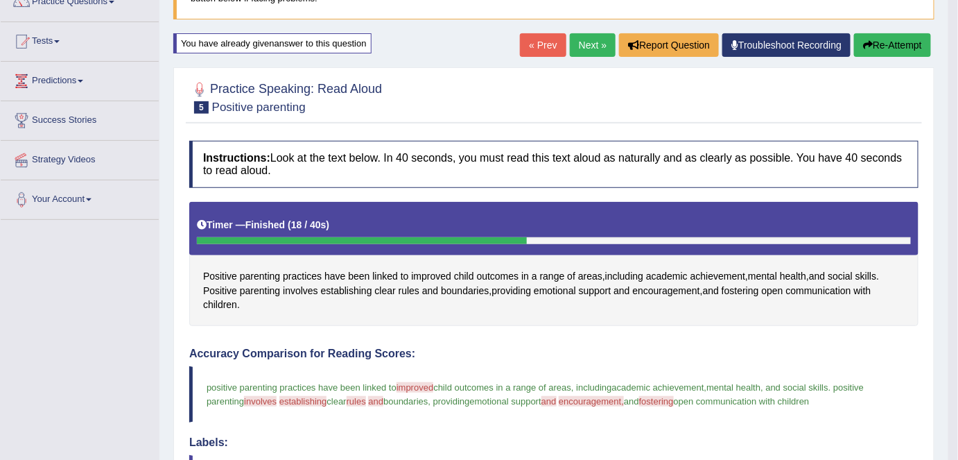
click at [894, 41] on button "Re-Attempt" at bounding box center [892, 45] width 77 height 24
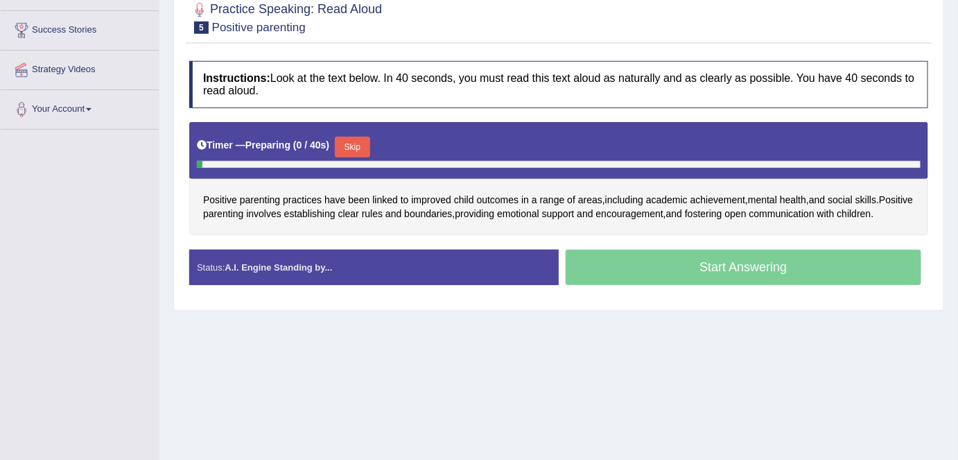
scroll to position [252, 0]
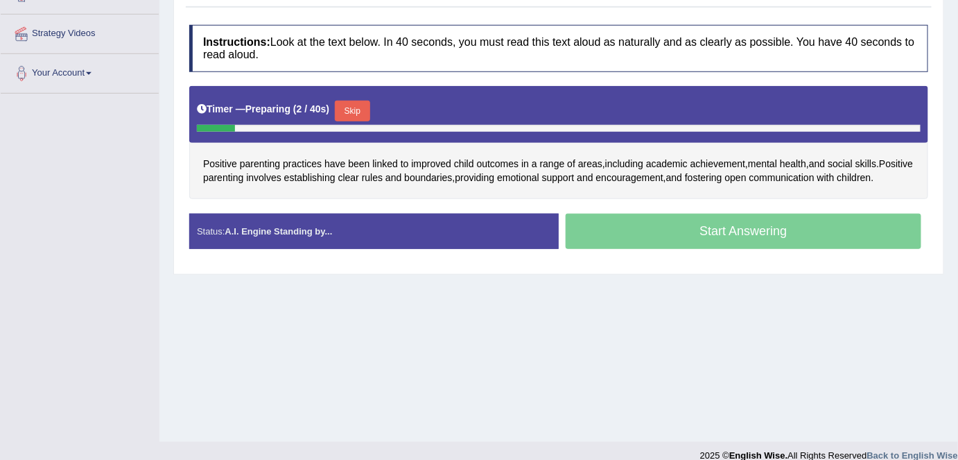
click at [355, 109] on button "Skip" at bounding box center [352, 111] width 35 height 21
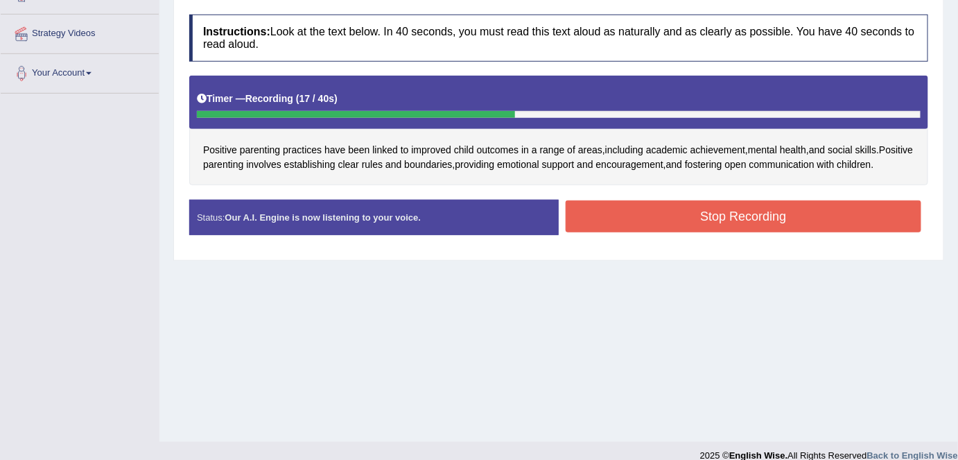
click at [609, 226] on button "Stop Recording" at bounding box center [744, 216] width 356 height 32
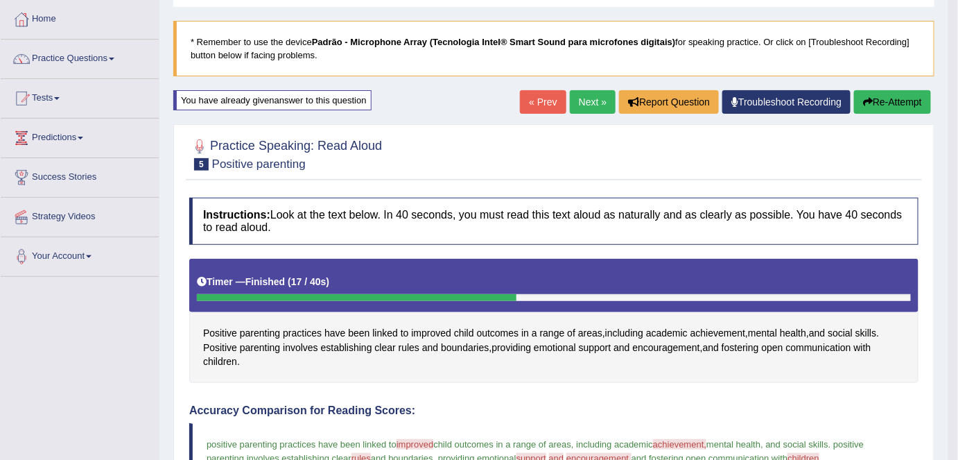
scroll to position [27, 0]
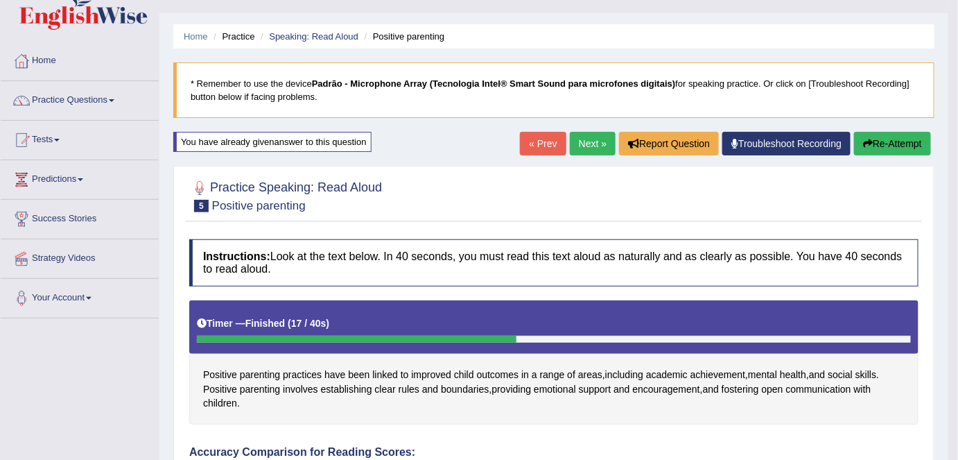
click at [875, 143] on button "Re-Attempt" at bounding box center [892, 144] width 77 height 24
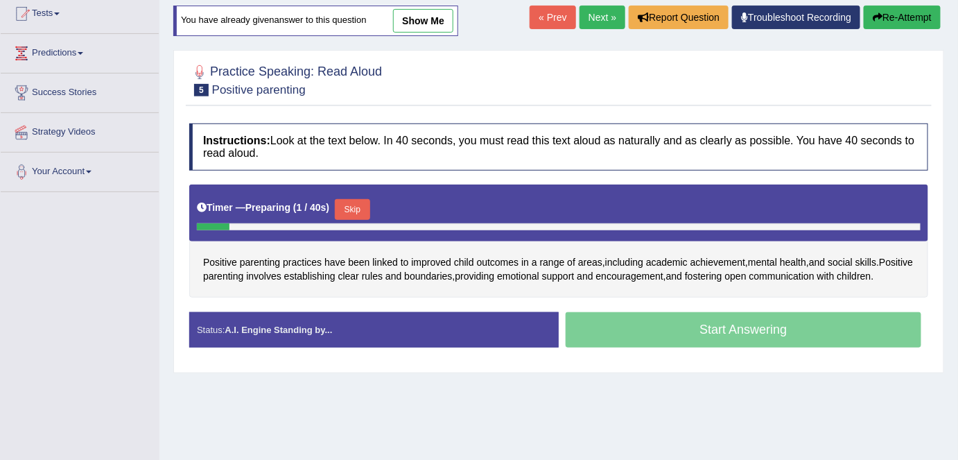
click at [354, 208] on button "Skip" at bounding box center [352, 209] width 35 height 21
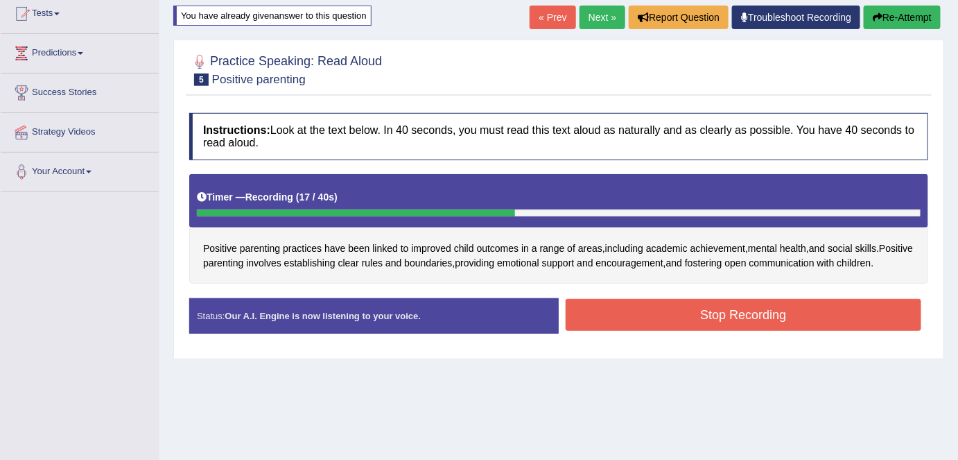
click at [628, 325] on button "Stop Recording" at bounding box center [744, 315] width 356 height 32
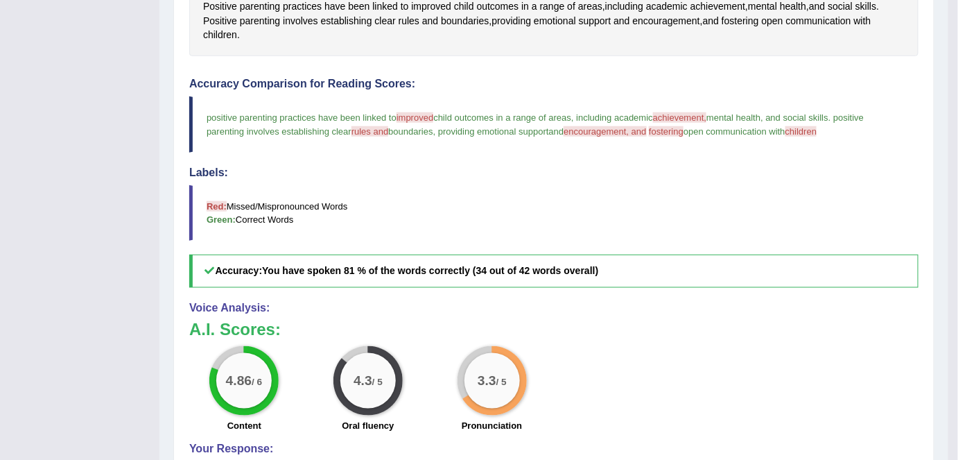
scroll to position [405, 0]
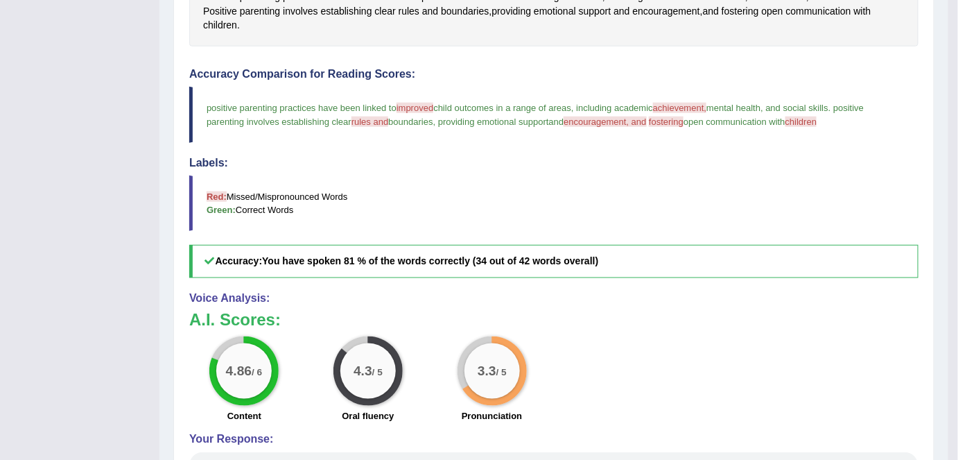
click at [450, 215] on blockquote "Red: Missed/Mispronounced Words Green: Correct Words" at bounding box center [553, 202] width 729 height 55
click at [232, 367] on big "4.86" at bounding box center [239, 370] width 26 height 15
click at [394, 374] on div "4.3 / 5" at bounding box center [367, 370] width 55 height 55
click at [494, 381] on div "3.3 / 5" at bounding box center [492, 370] width 55 height 55
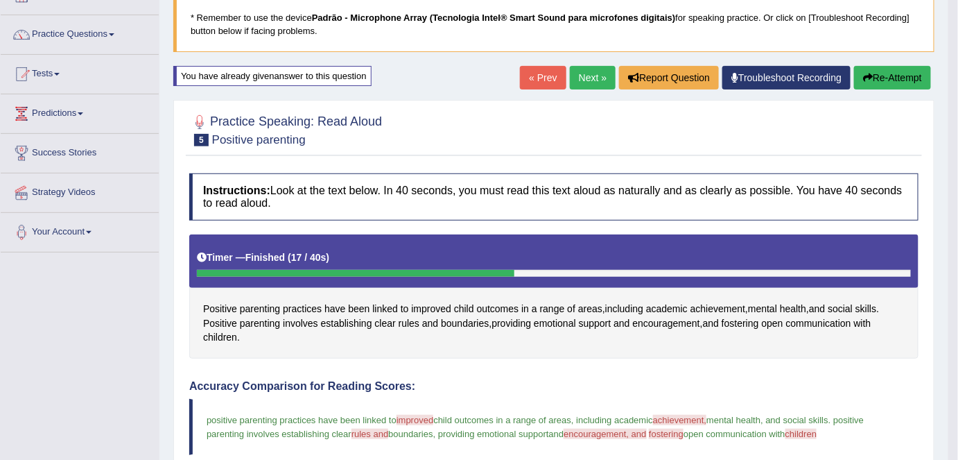
scroll to position [90, 0]
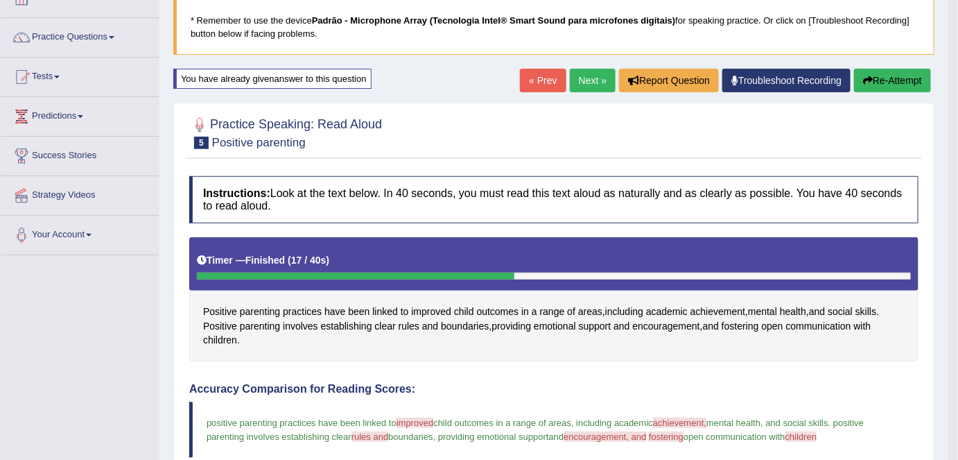
click at [594, 73] on link "Next »" at bounding box center [593, 81] width 46 height 24
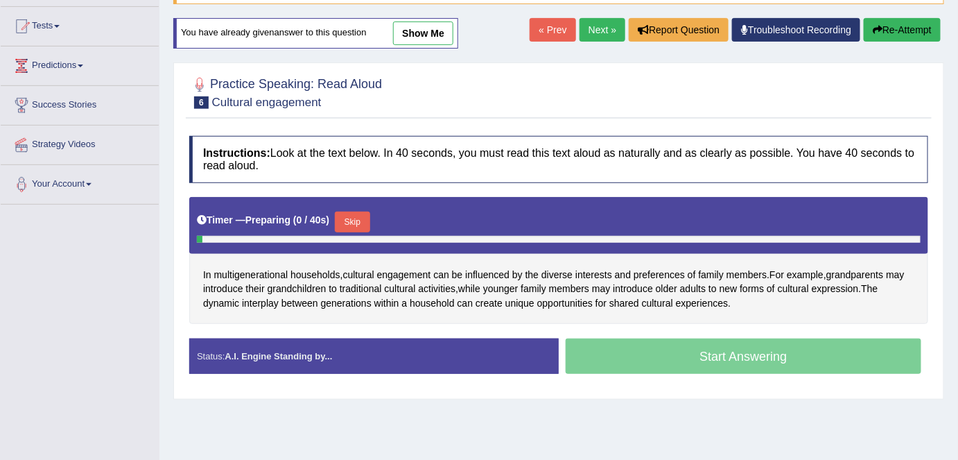
scroll to position [189, 0]
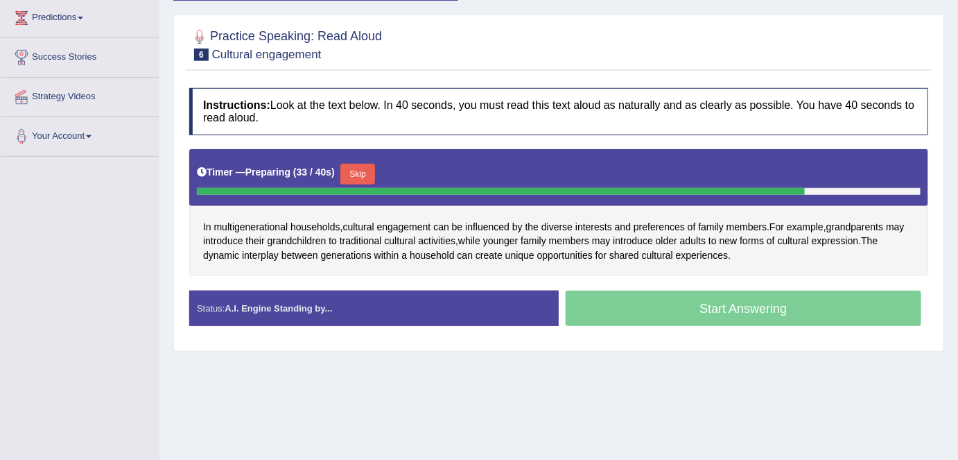
click at [361, 174] on button "Skip" at bounding box center [357, 174] width 35 height 21
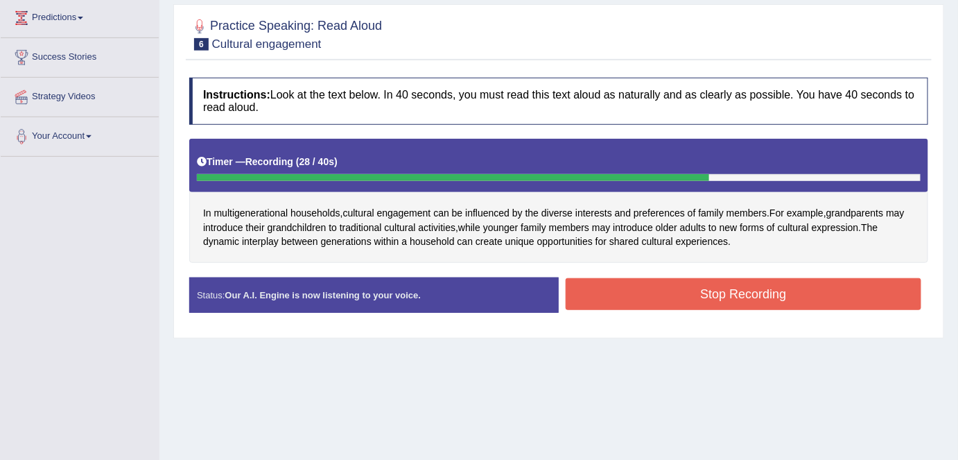
click at [661, 296] on button "Stop Recording" at bounding box center [744, 294] width 356 height 32
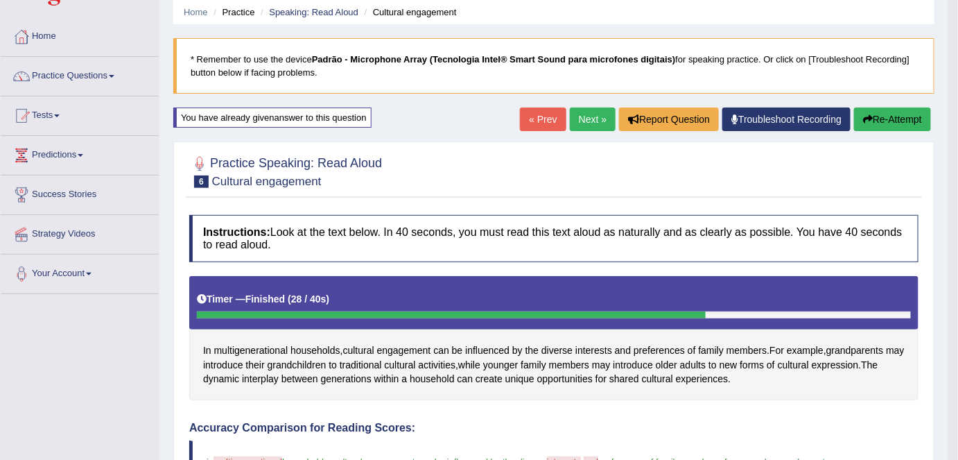
scroll to position [0, 0]
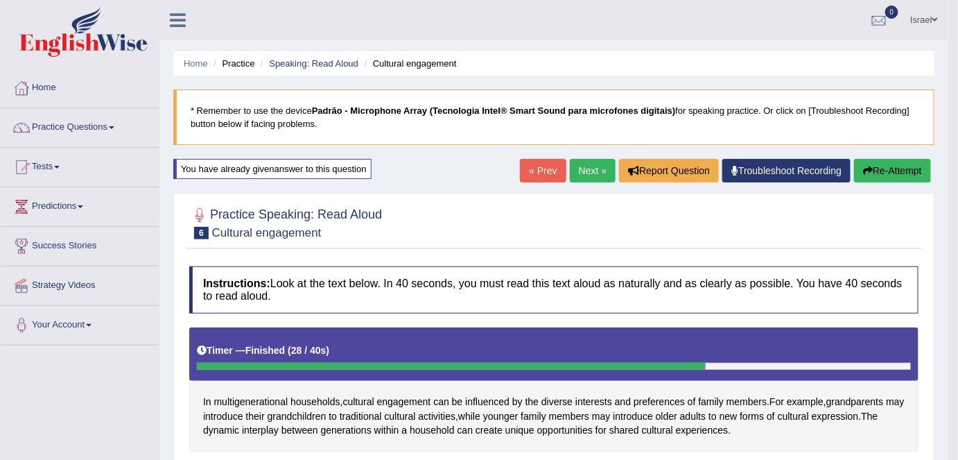
click at [883, 168] on button "Re-Attempt" at bounding box center [892, 171] width 77 height 24
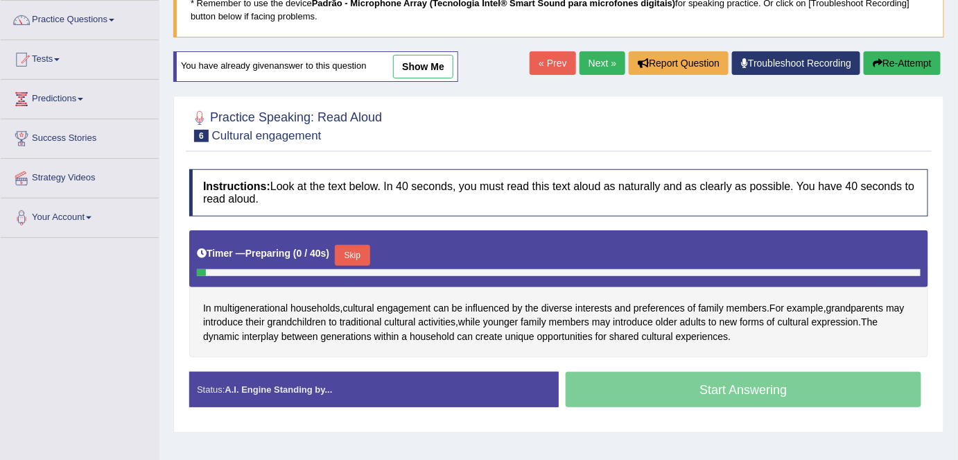
scroll to position [126, 0]
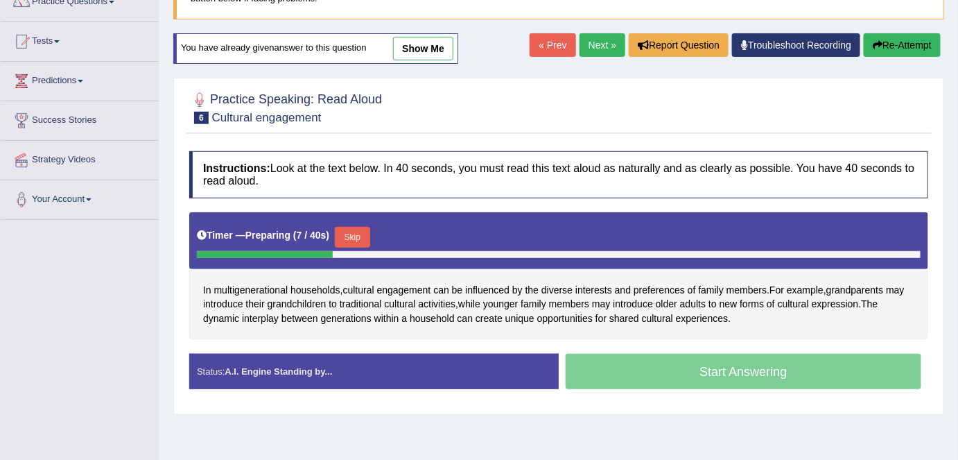
click at [355, 233] on button "Skip" at bounding box center [352, 237] width 35 height 21
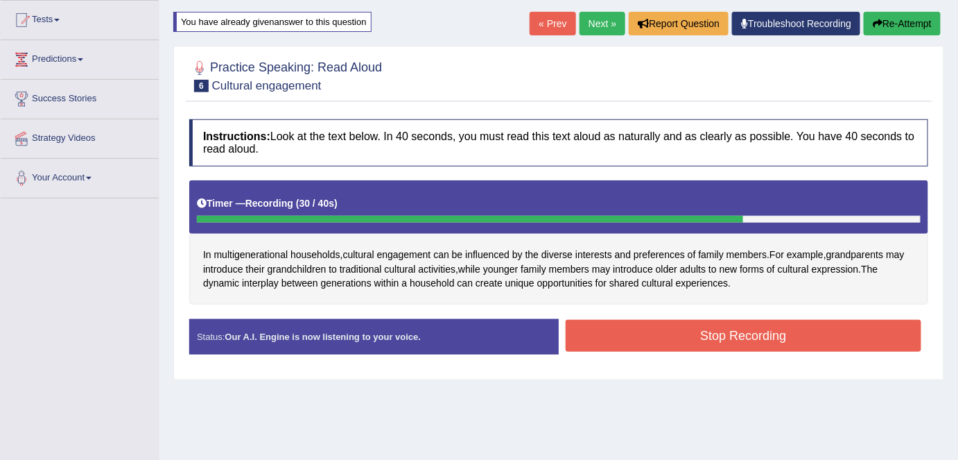
scroll to position [0, 0]
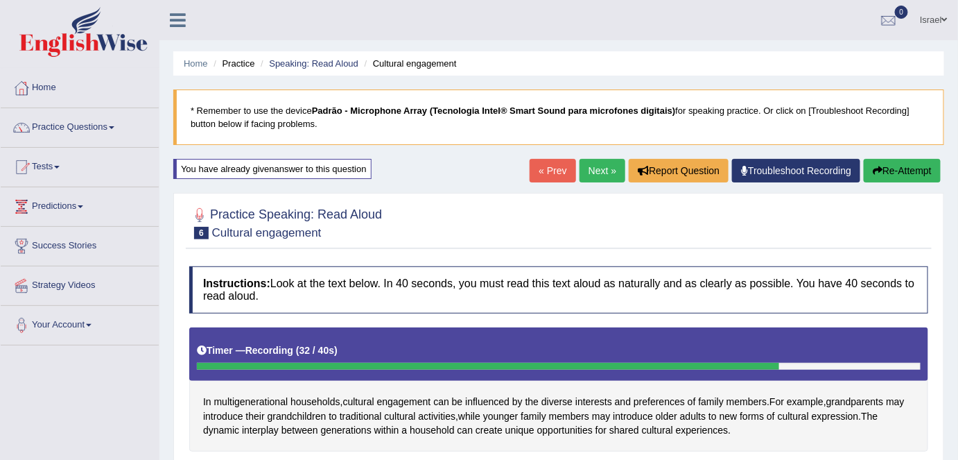
click at [911, 166] on button "Re-Attempt" at bounding box center [902, 171] width 77 height 24
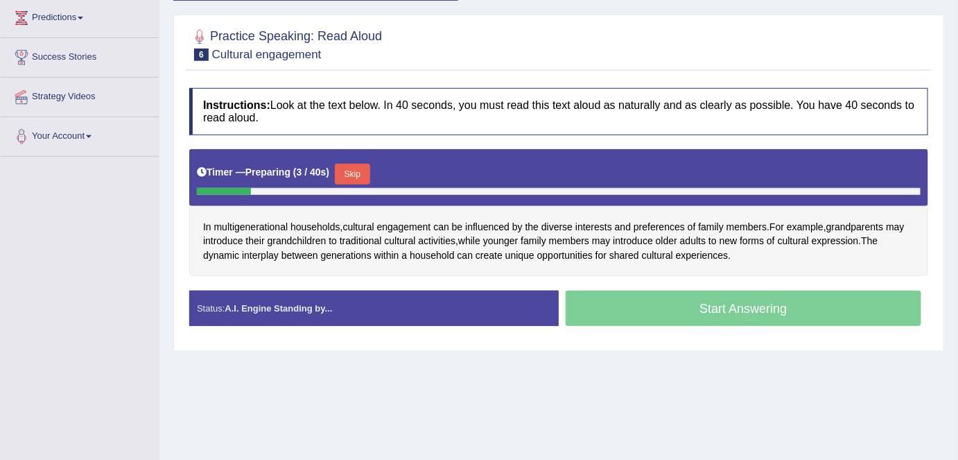
click at [355, 169] on button "Skip" at bounding box center [352, 174] width 35 height 21
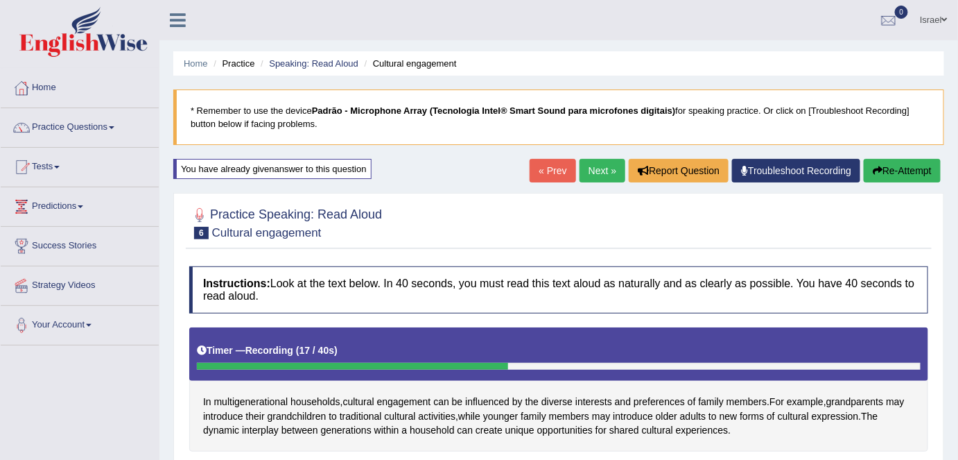
click at [906, 173] on button "Re-Attempt" at bounding box center [902, 171] width 77 height 24
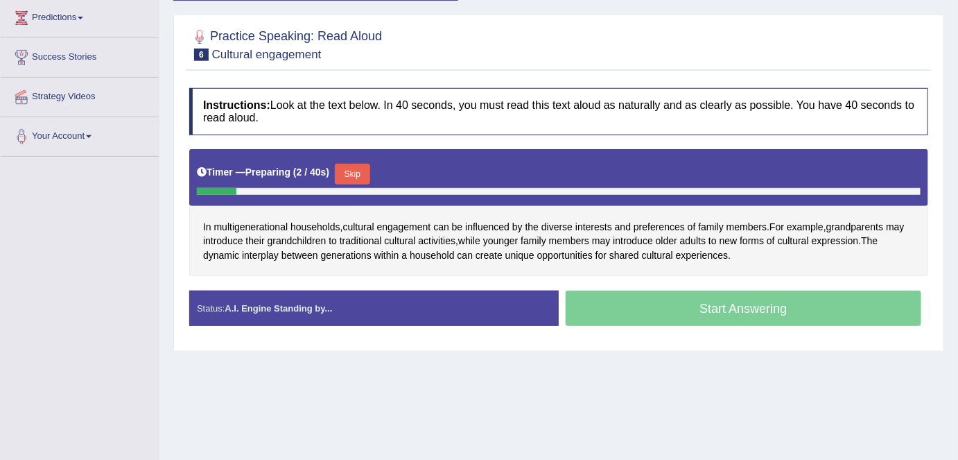
click at [353, 167] on button "Skip" at bounding box center [352, 174] width 35 height 21
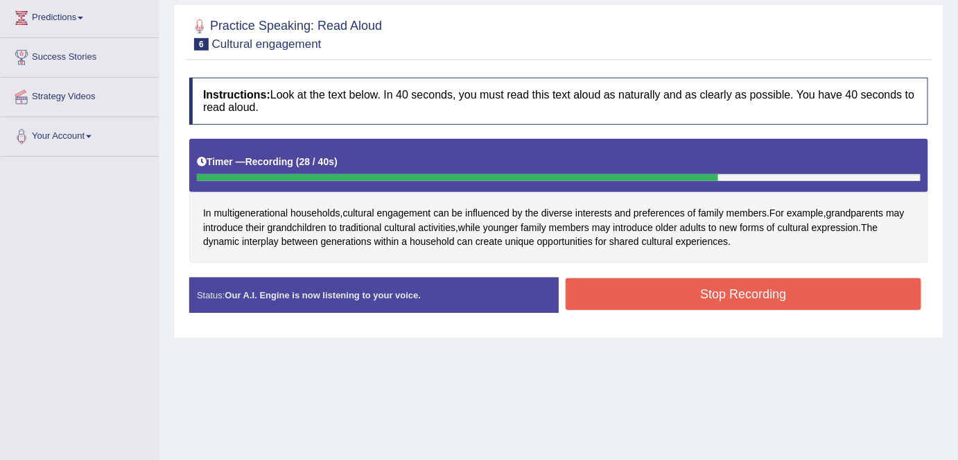
click at [651, 293] on button "Stop Recording" at bounding box center [744, 294] width 356 height 32
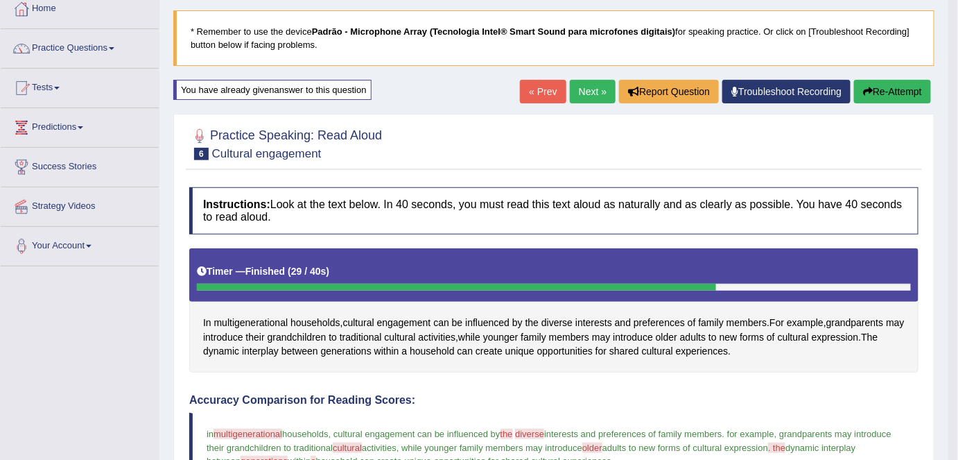
scroll to position [62, 0]
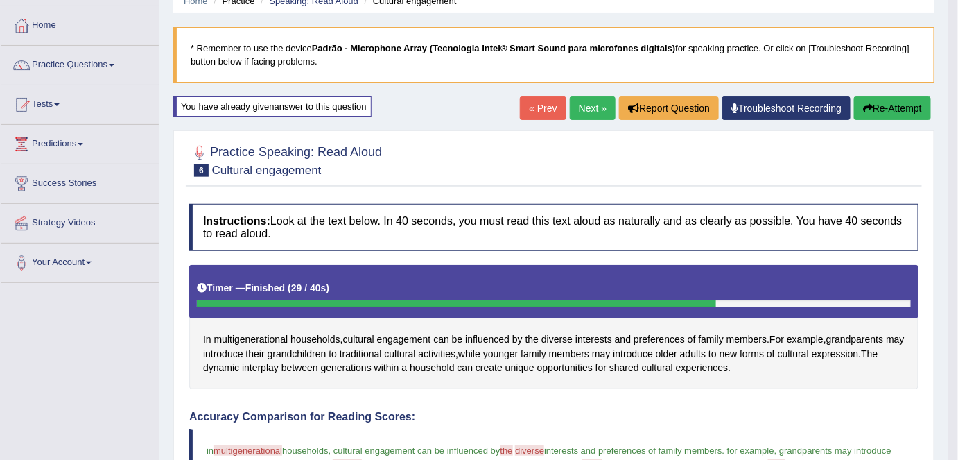
click at [890, 107] on button "Re-Attempt" at bounding box center [892, 108] width 77 height 24
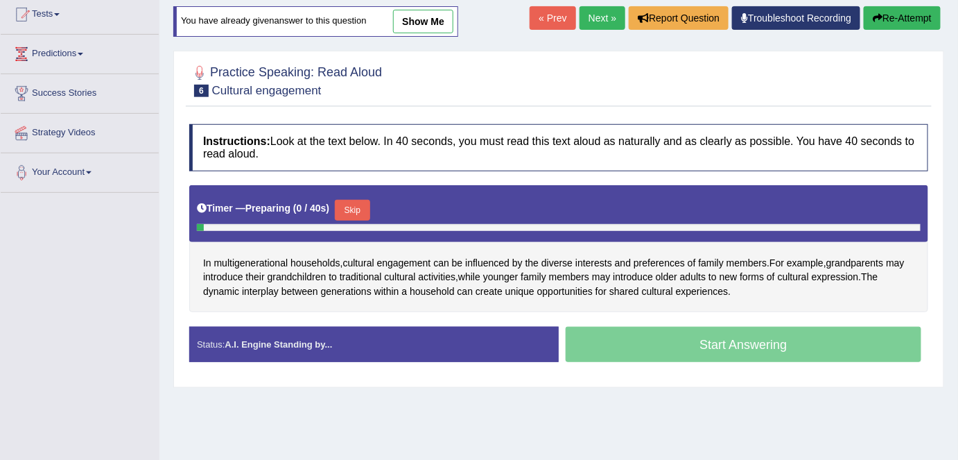
scroll to position [193, 0]
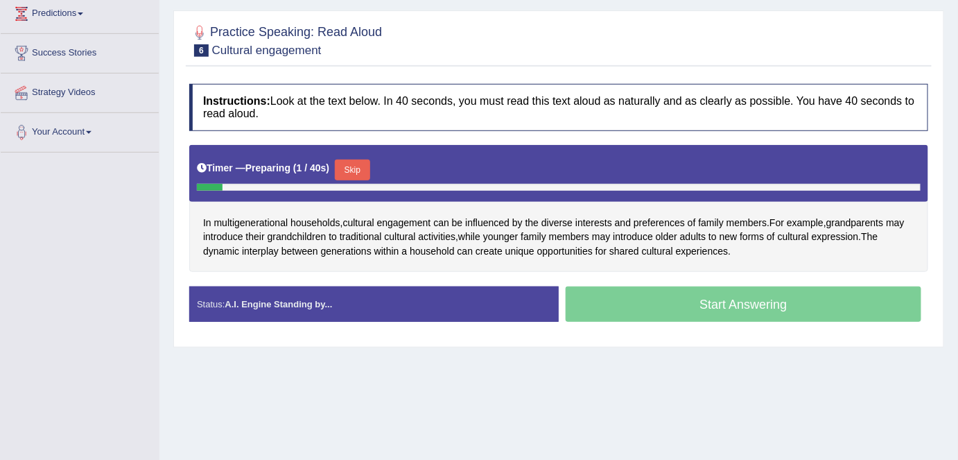
click at [354, 168] on button "Skip" at bounding box center [352, 169] width 35 height 21
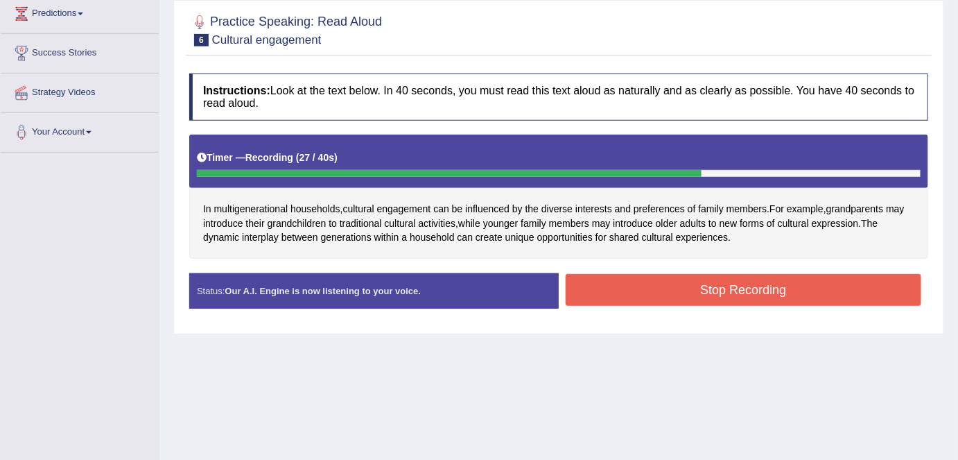
click at [665, 288] on button "Stop Recording" at bounding box center [744, 290] width 356 height 32
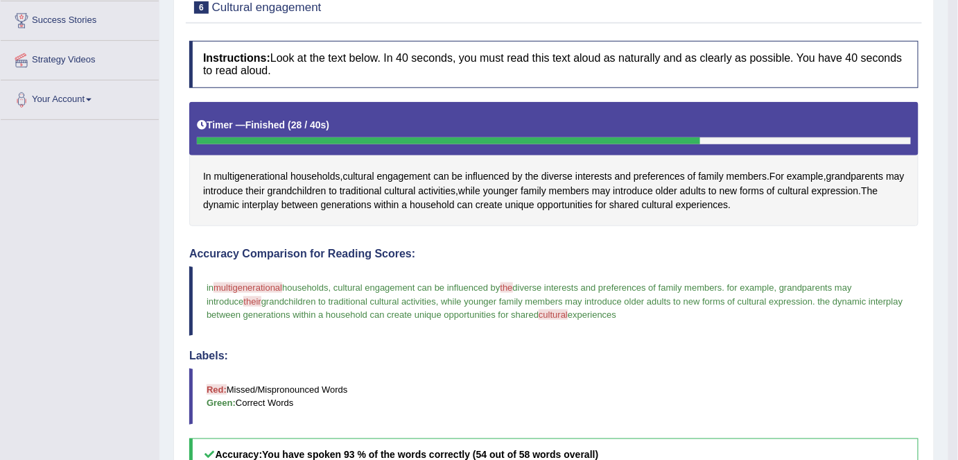
scroll to position [130, 0]
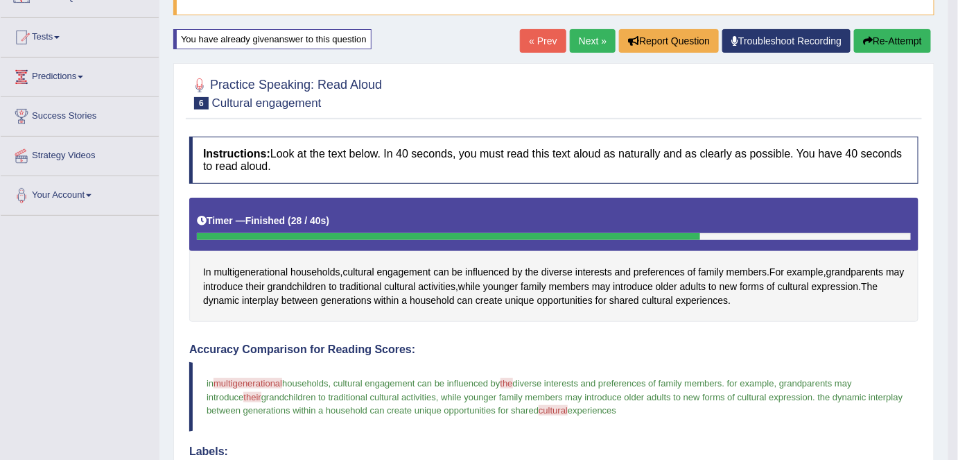
click at [599, 40] on link "Next »" at bounding box center [593, 41] width 46 height 24
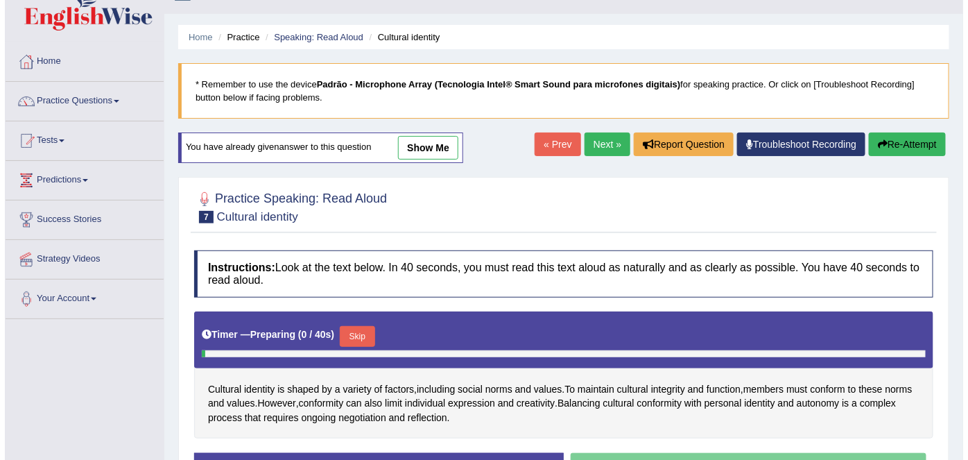
scroll to position [126, 0]
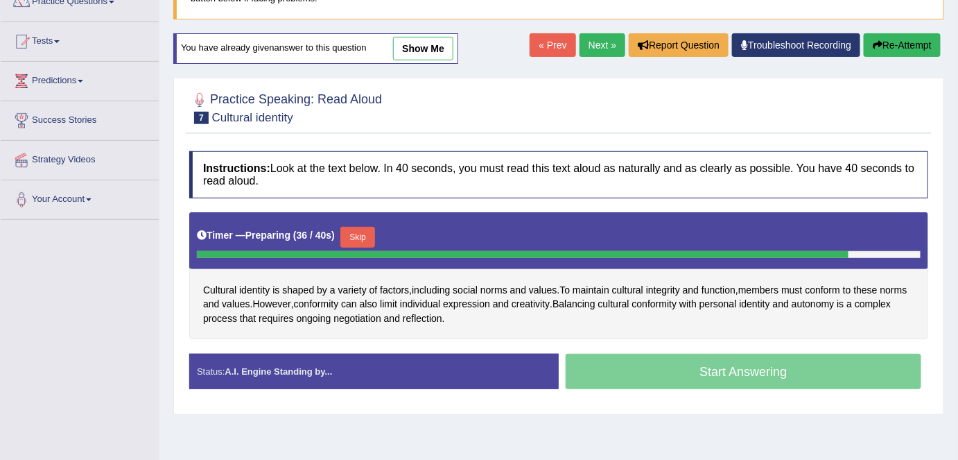
click at [360, 232] on button "Skip" at bounding box center [357, 237] width 35 height 21
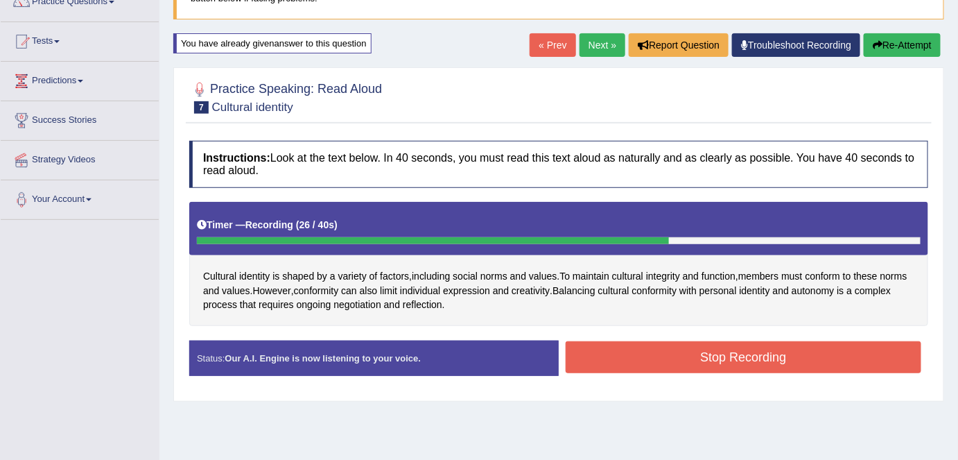
click at [624, 359] on button "Stop Recording" at bounding box center [744, 357] width 356 height 32
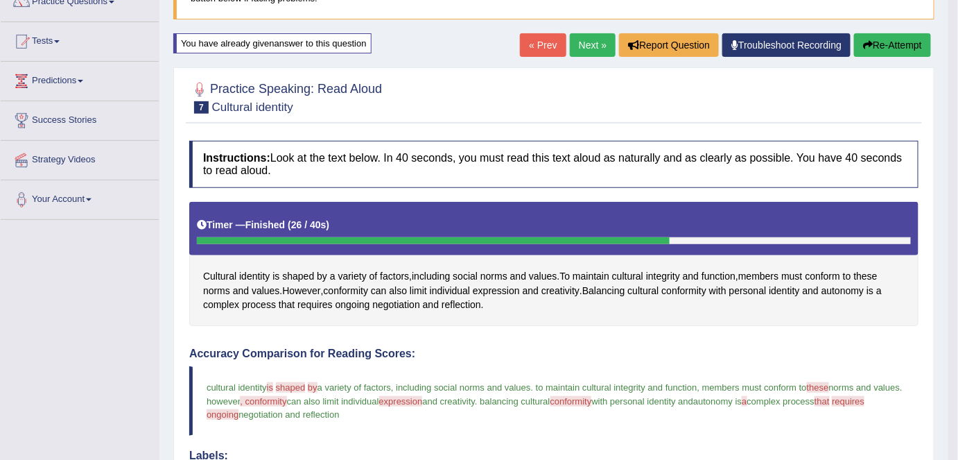
click at [891, 47] on button "Re-Attempt" at bounding box center [892, 45] width 77 height 24
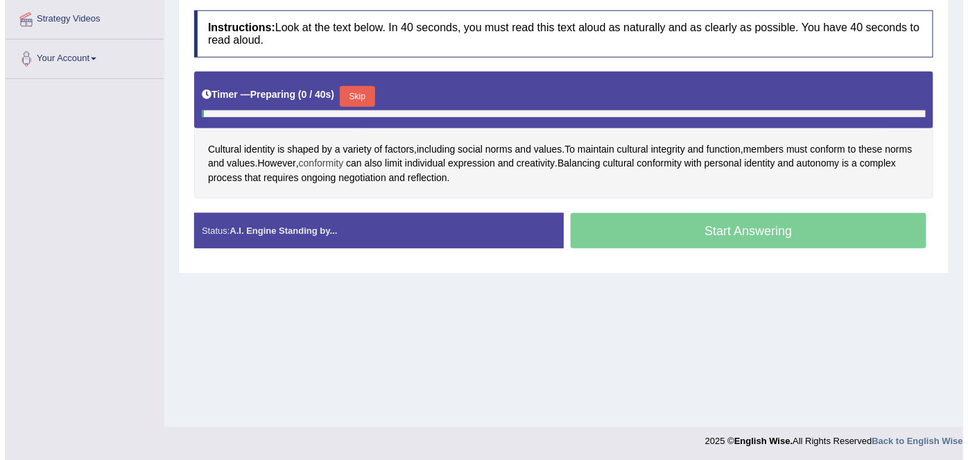
scroll to position [268, 0]
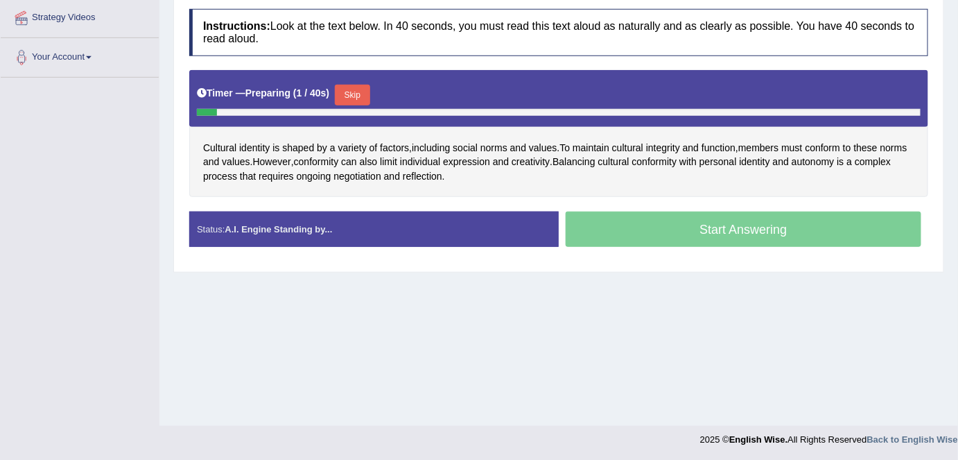
click at [351, 85] on button "Skip" at bounding box center [352, 95] width 35 height 21
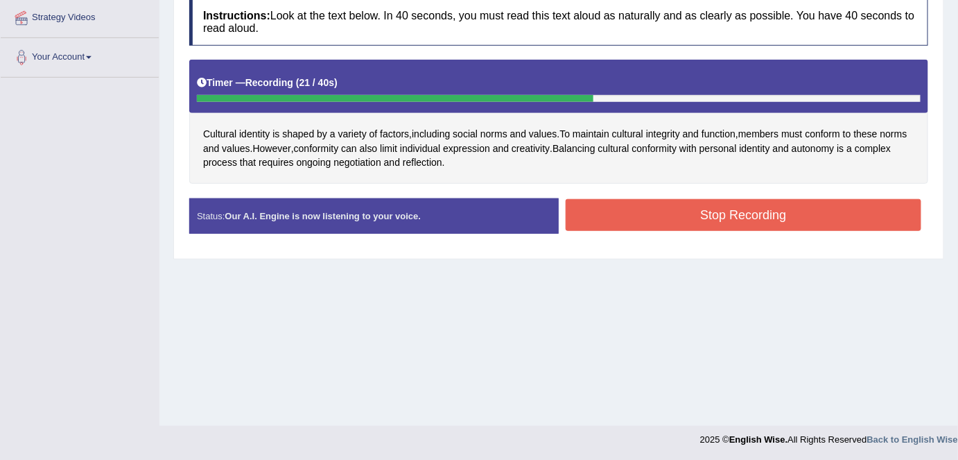
click at [619, 209] on button "Stop Recording" at bounding box center [744, 215] width 356 height 32
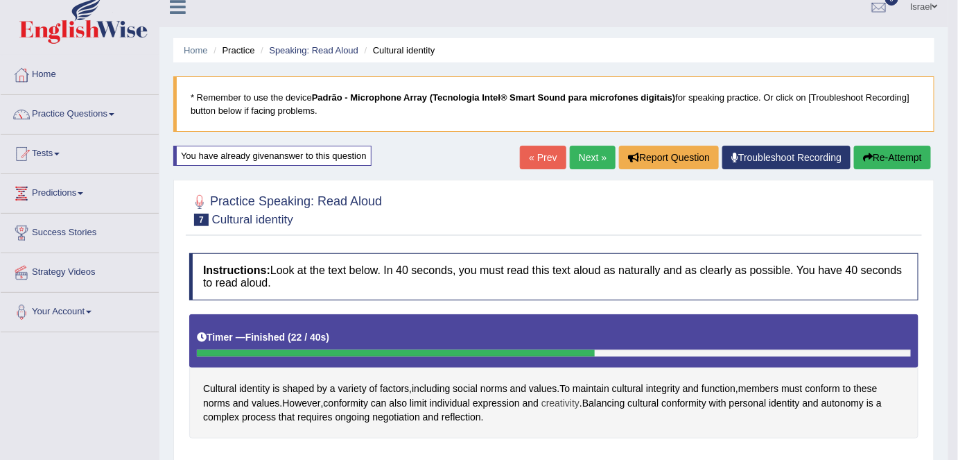
scroll to position [0, 0]
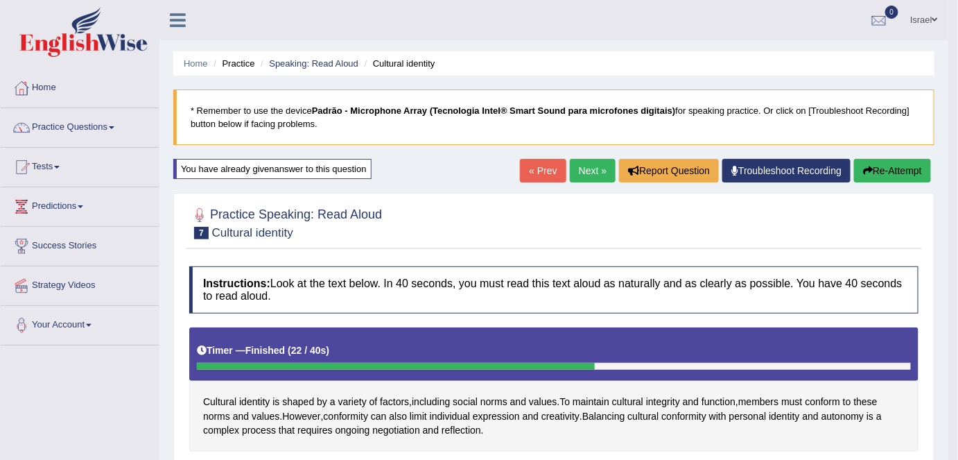
click at [595, 168] on link "Next »" at bounding box center [593, 171] width 46 height 24
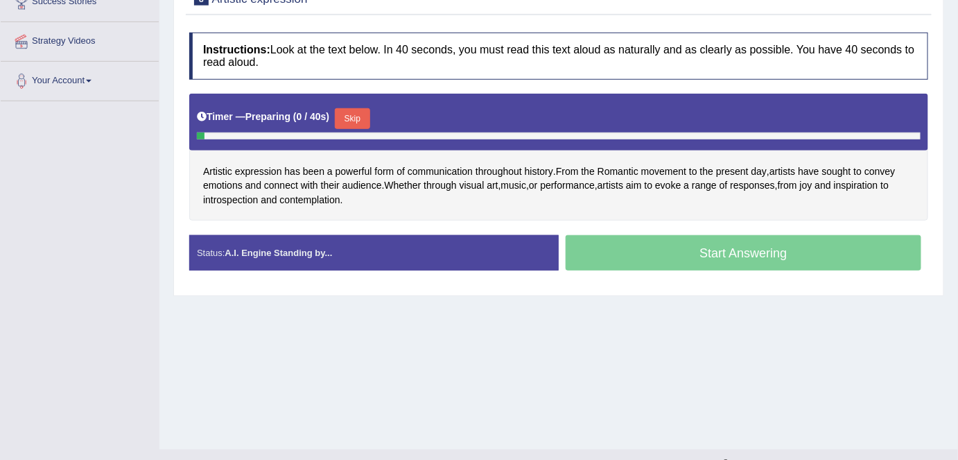
scroll to position [252, 0]
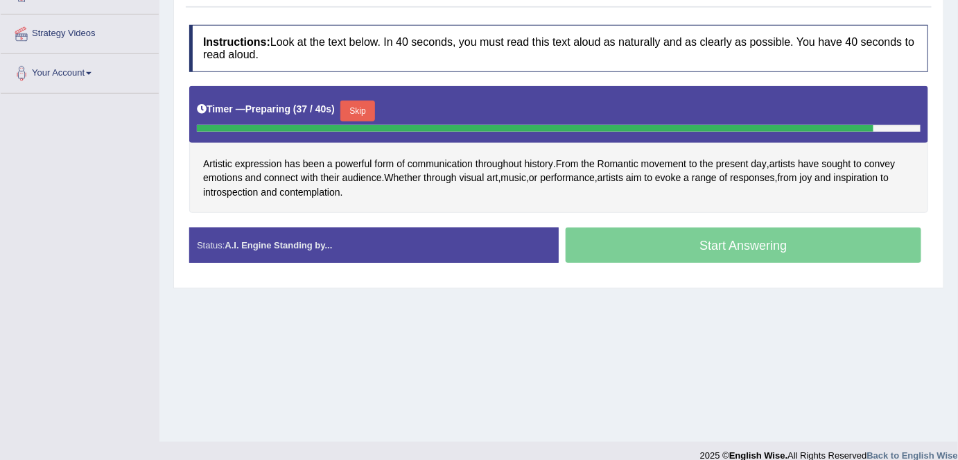
click at [360, 107] on button "Skip" at bounding box center [357, 111] width 35 height 21
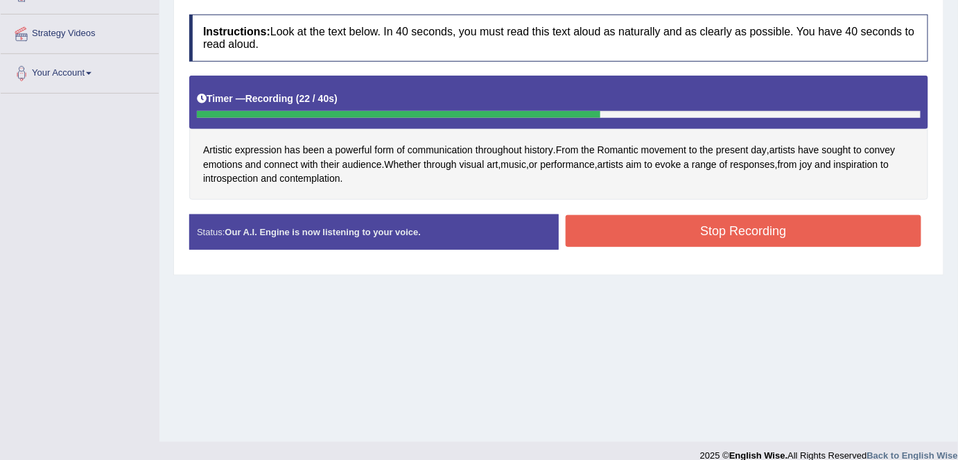
click at [603, 224] on button "Stop Recording" at bounding box center [744, 231] width 356 height 32
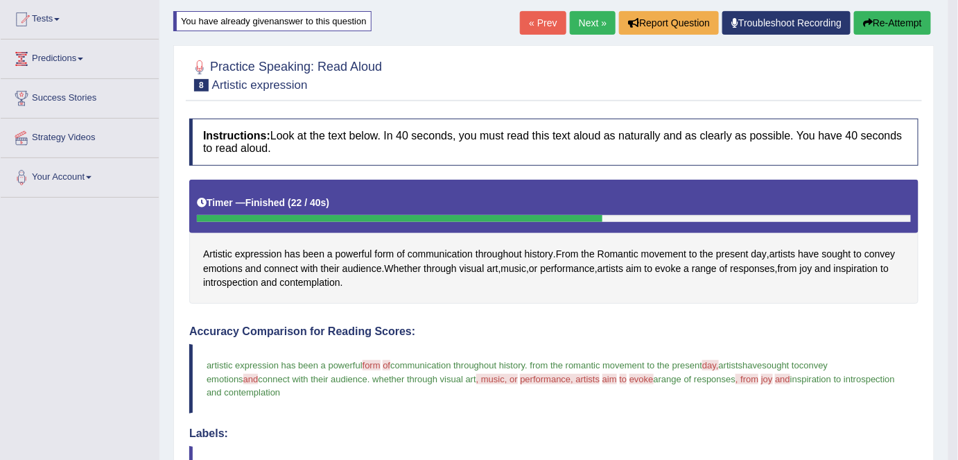
scroll to position [0, 0]
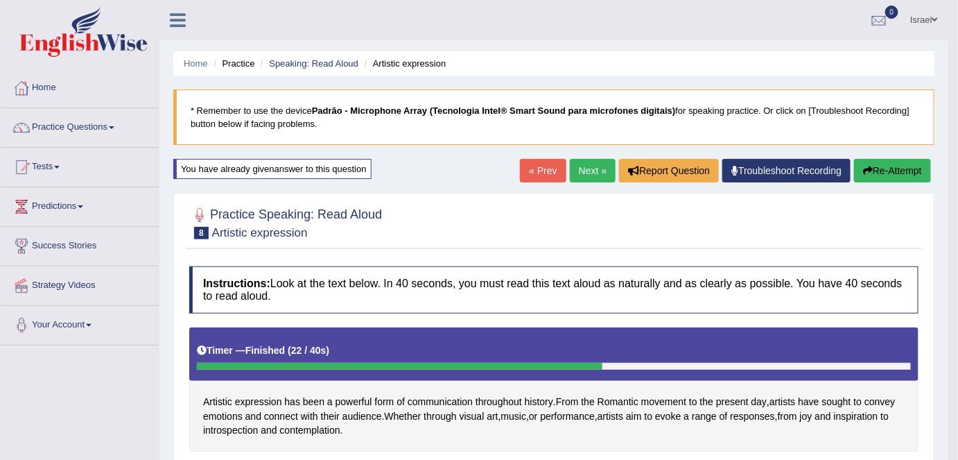
click at [594, 169] on link "Next »" at bounding box center [593, 171] width 46 height 24
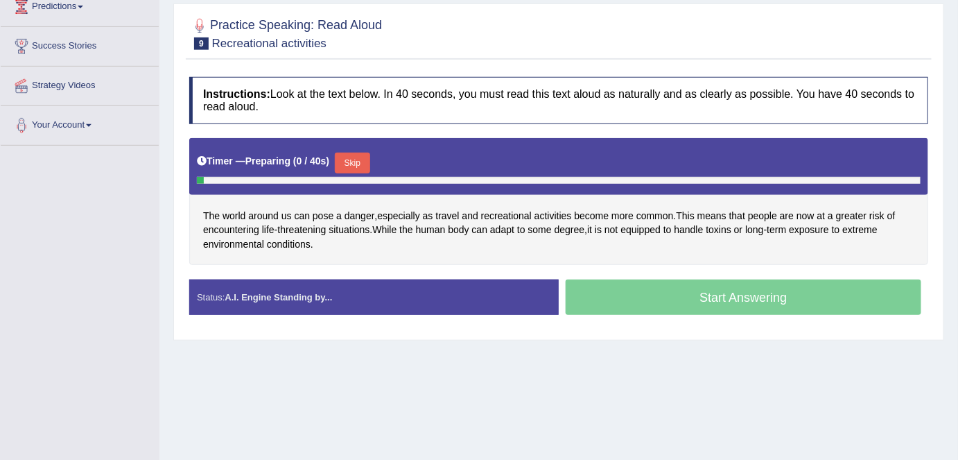
scroll to position [252, 0]
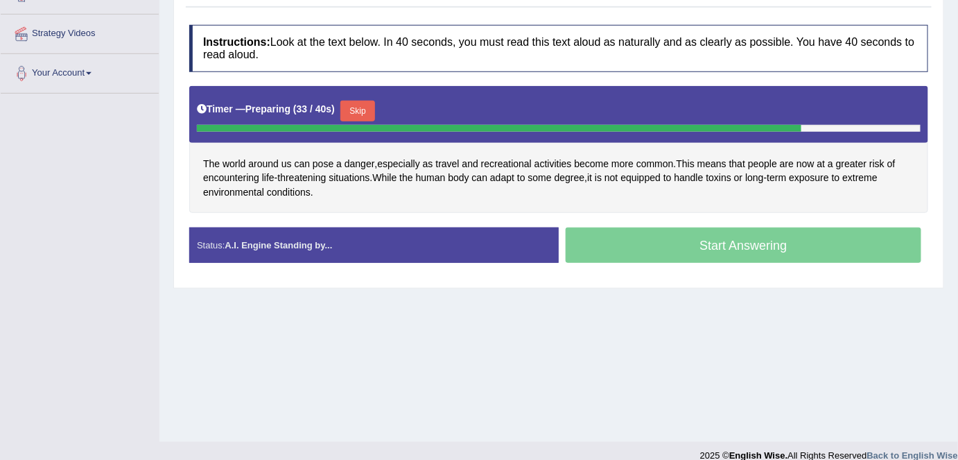
click at [365, 106] on button "Skip" at bounding box center [357, 111] width 35 height 21
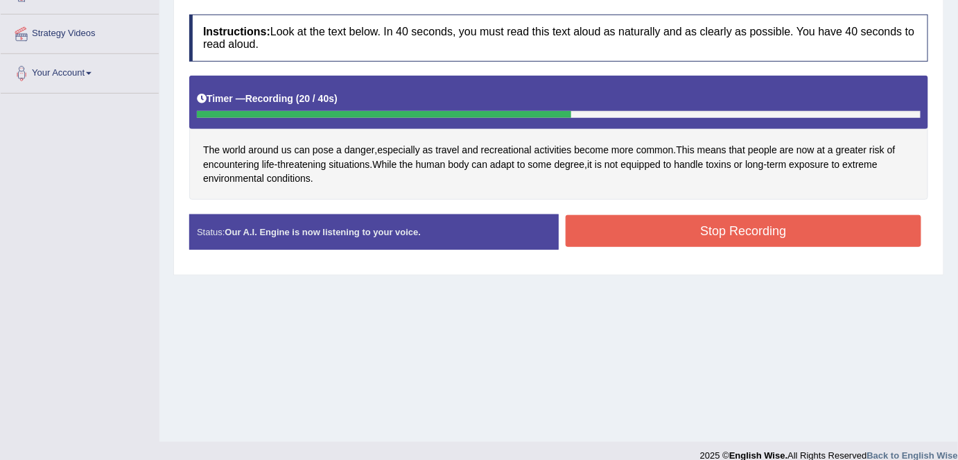
click at [623, 237] on button "Stop Recording" at bounding box center [744, 231] width 356 height 32
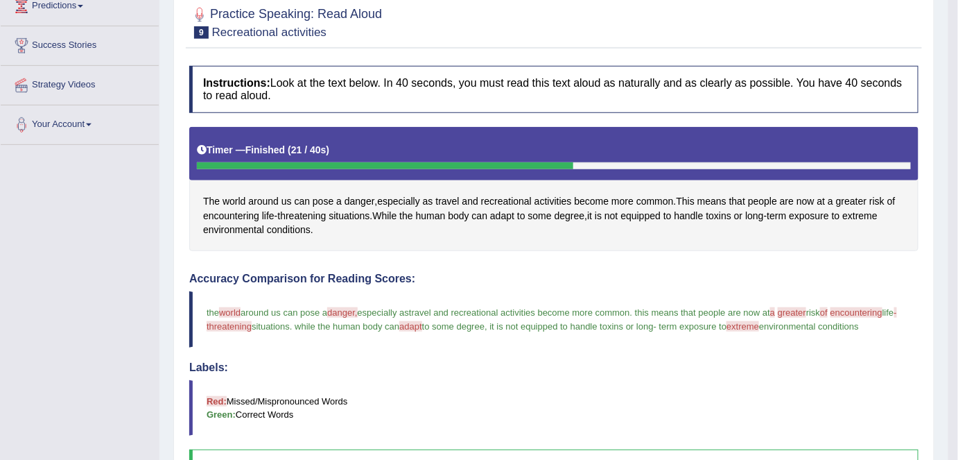
scroll to position [62, 0]
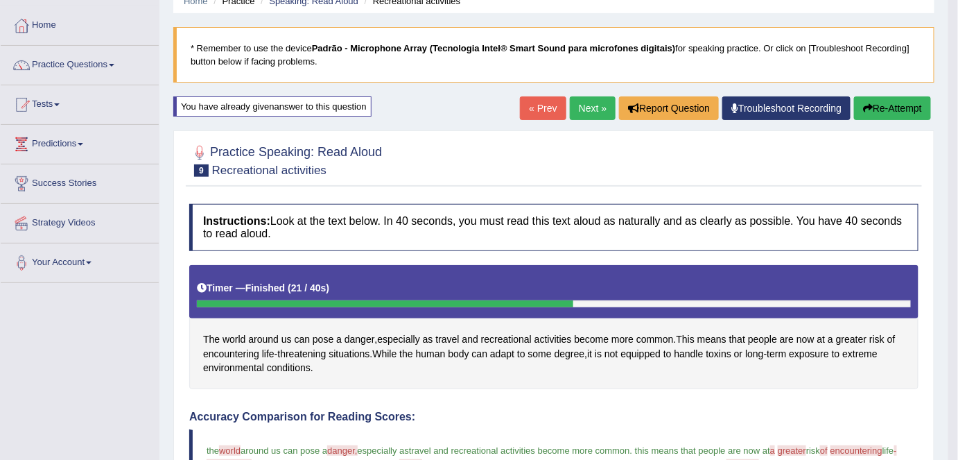
click at [588, 107] on link "Next »" at bounding box center [593, 108] width 46 height 24
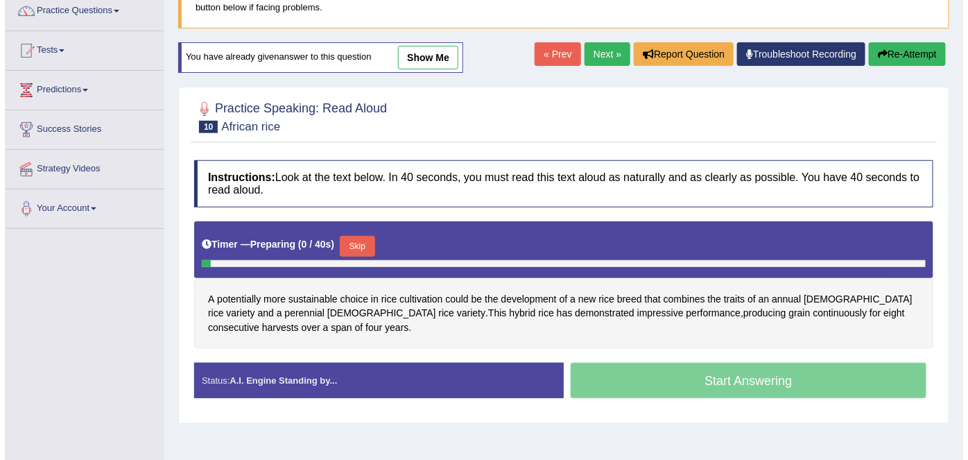
scroll to position [126, 0]
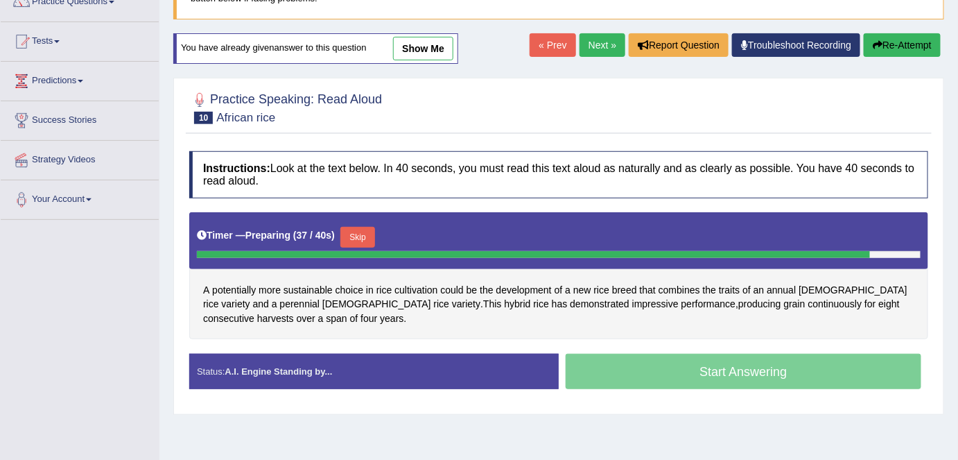
click at [363, 234] on button "Skip" at bounding box center [357, 237] width 35 height 21
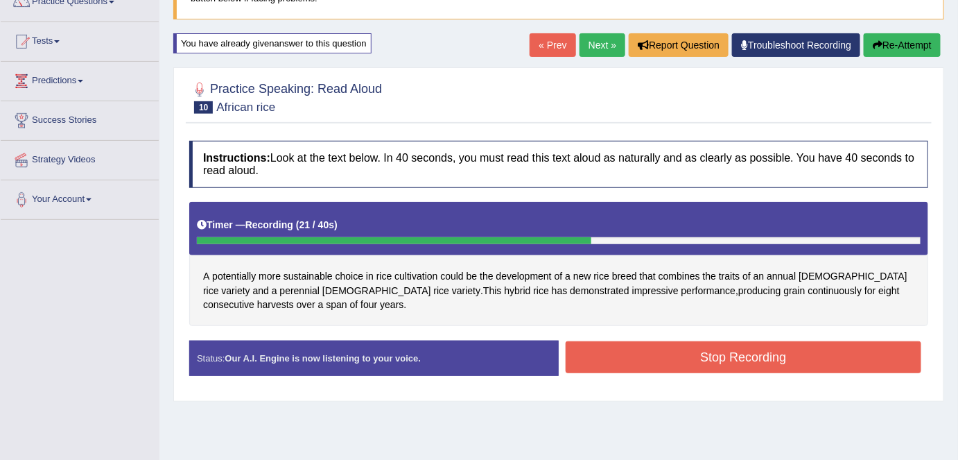
click at [674, 355] on button "Stop Recording" at bounding box center [744, 357] width 356 height 32
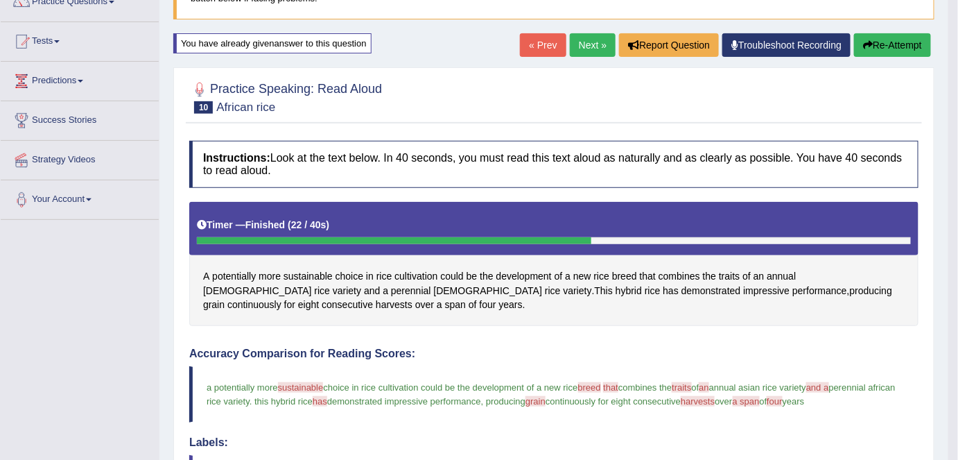
click at [888, 42] on button "Re-Attempt" at bounding box center [892, 45] width 77 height 24
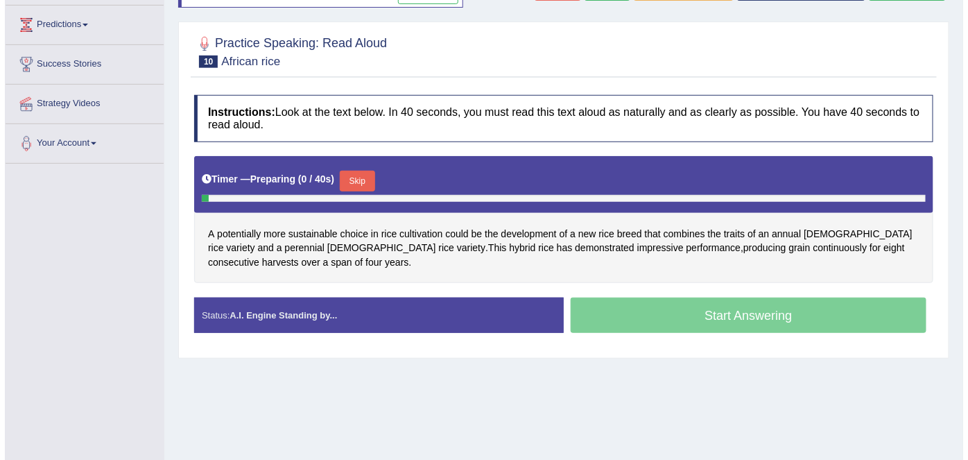
scroll to position [189, 0]
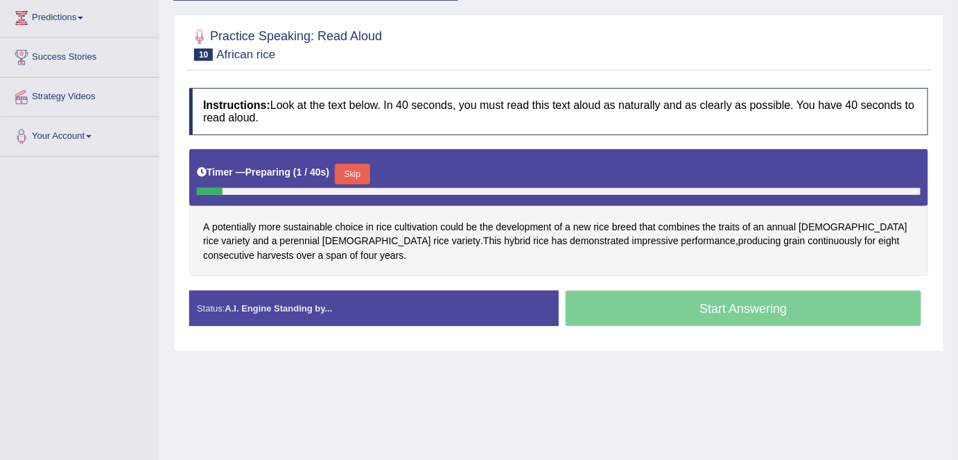
click at [353, 170] on button "Skip" at bounding box center [352, 174] width 35 height 21
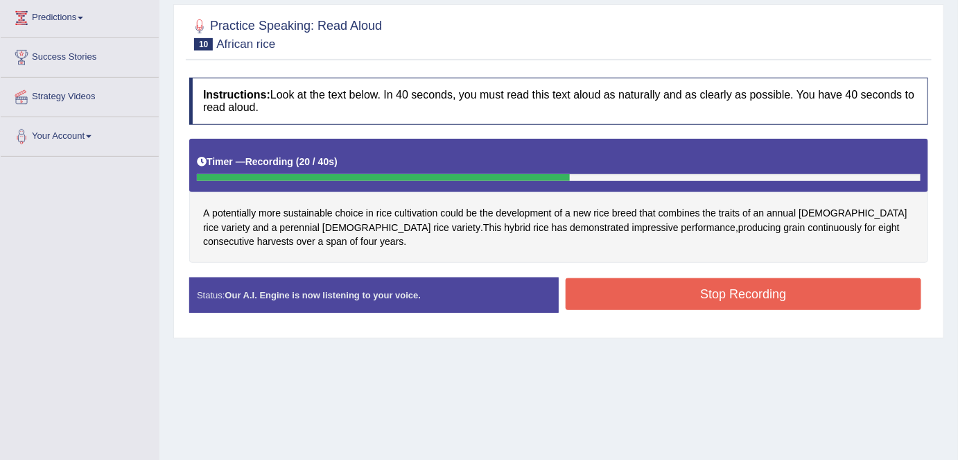
click at [720, 292] on button "Stop Recording" at bounding box center [744, 294] width 356 height 32
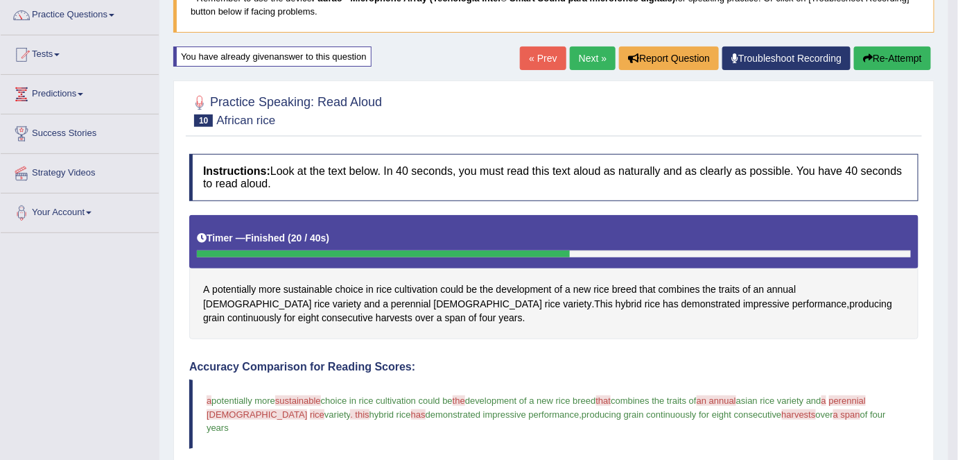
scroll to position [87, 0]
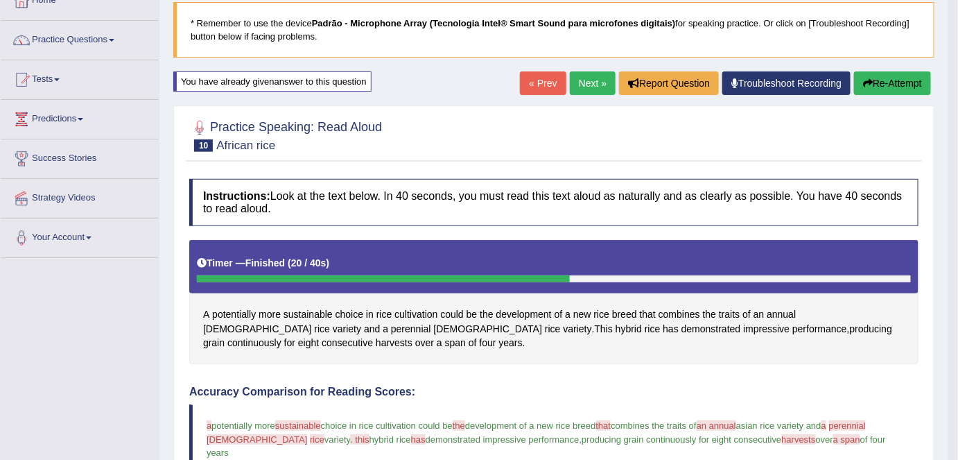
click at [597, 77] on link "Next »" at bounding box center [593, 83] width 46 height 24
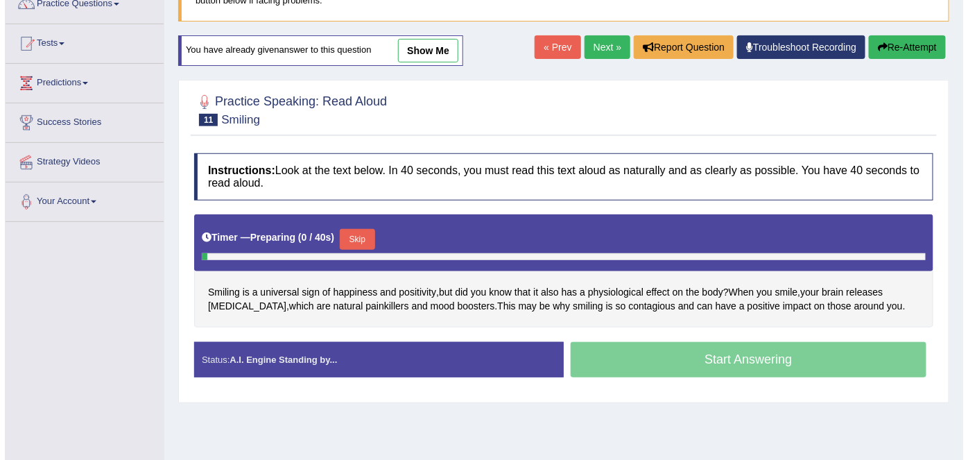
scroll to position [189, 0]
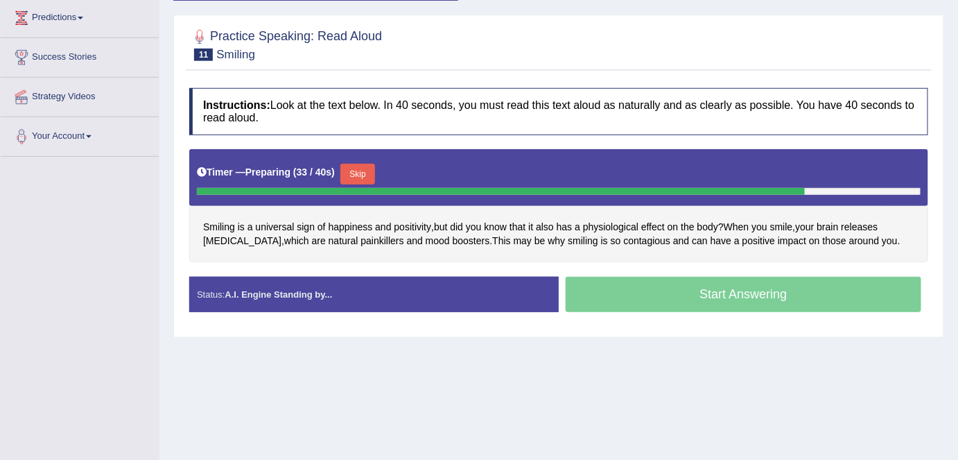
click at [353, 171] on button "Skip" at bounding box center [357, 174] width 35 height 21
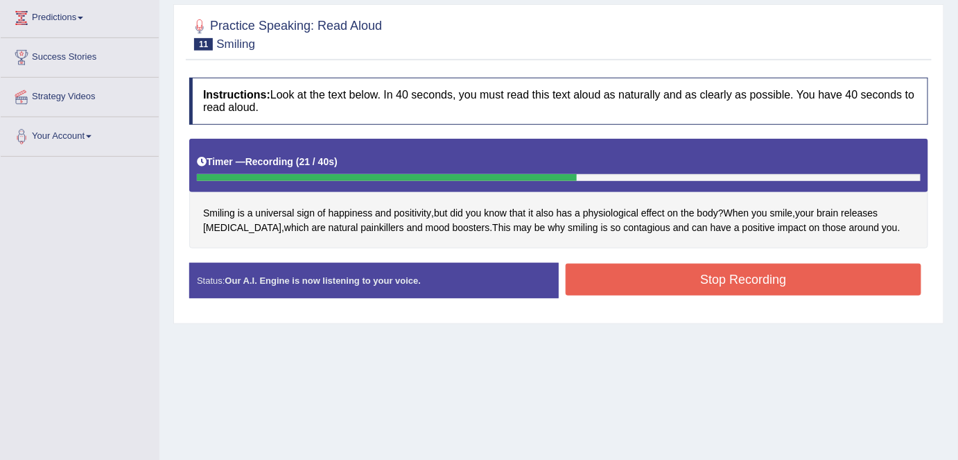
drag, startPoint x: 650, startPoint y: 273, endPoint x: 647, endPoint y: 264, distance: 9.0
click at [650, 272] on button "Stop Recording" at bounding box center [744, 279] width 356 height 32
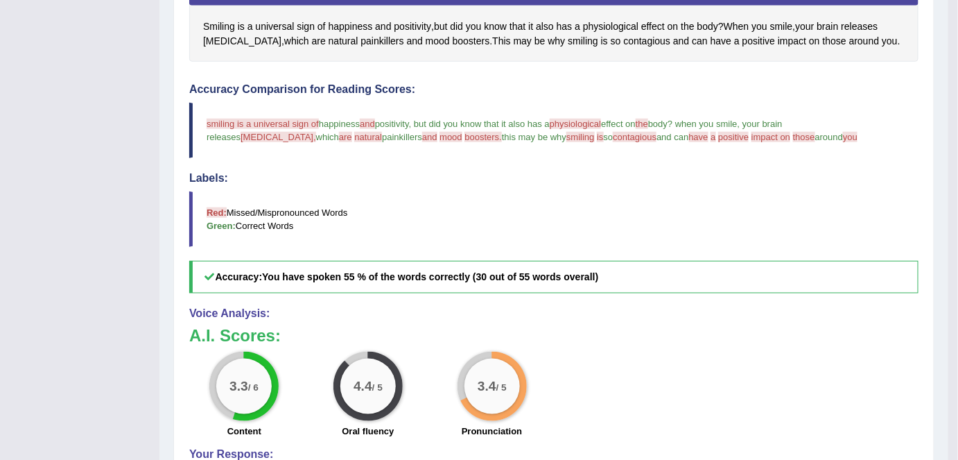
scroll to position [378, 0]
